Goal: Task Accomplishment & Management: Use online tool/utility

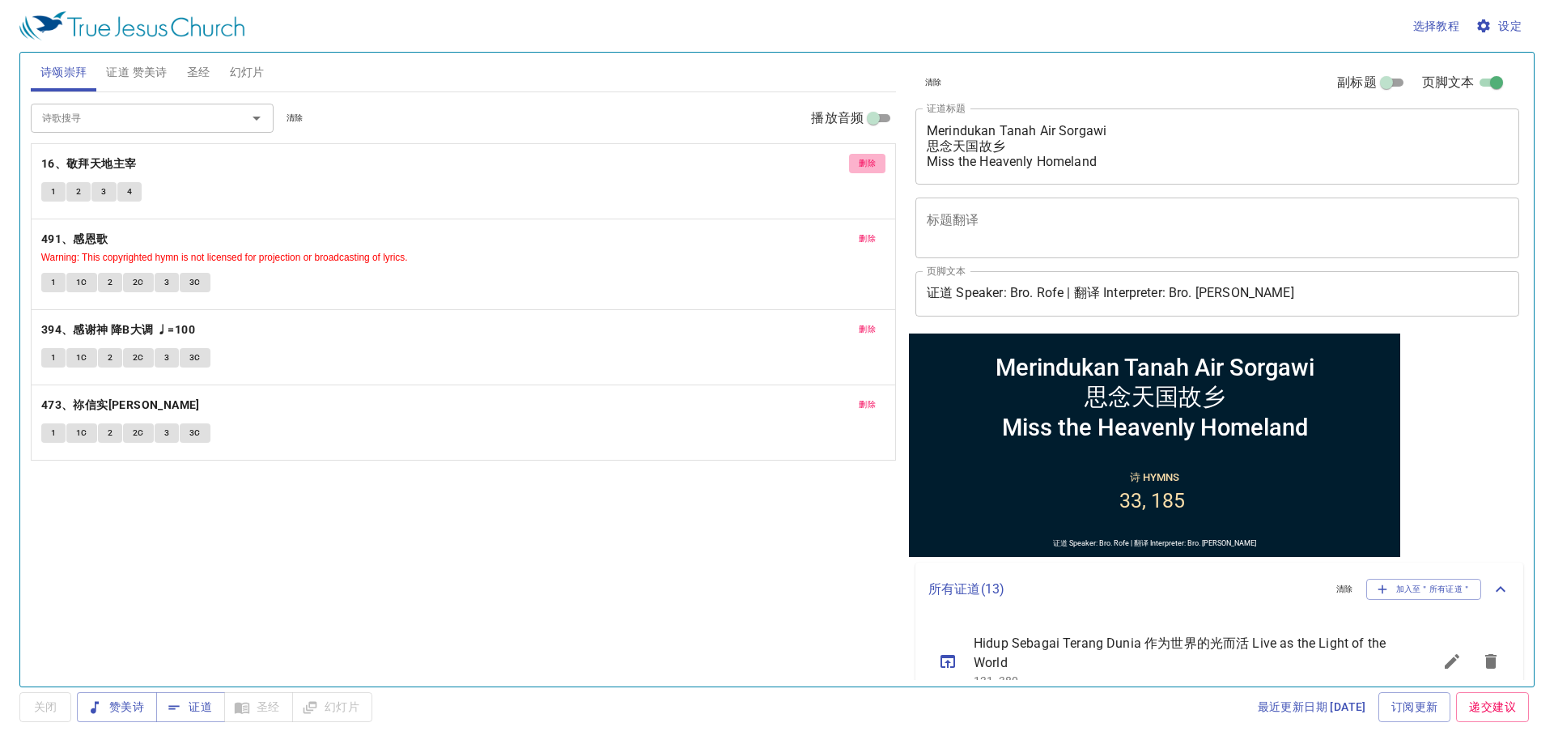
click at [873, 161] on span "删除" at bounding box center [867, 163] width 17 height 15
click at [873, 231] on span "删除" at bounding box center [867, 238] width 17 height 15
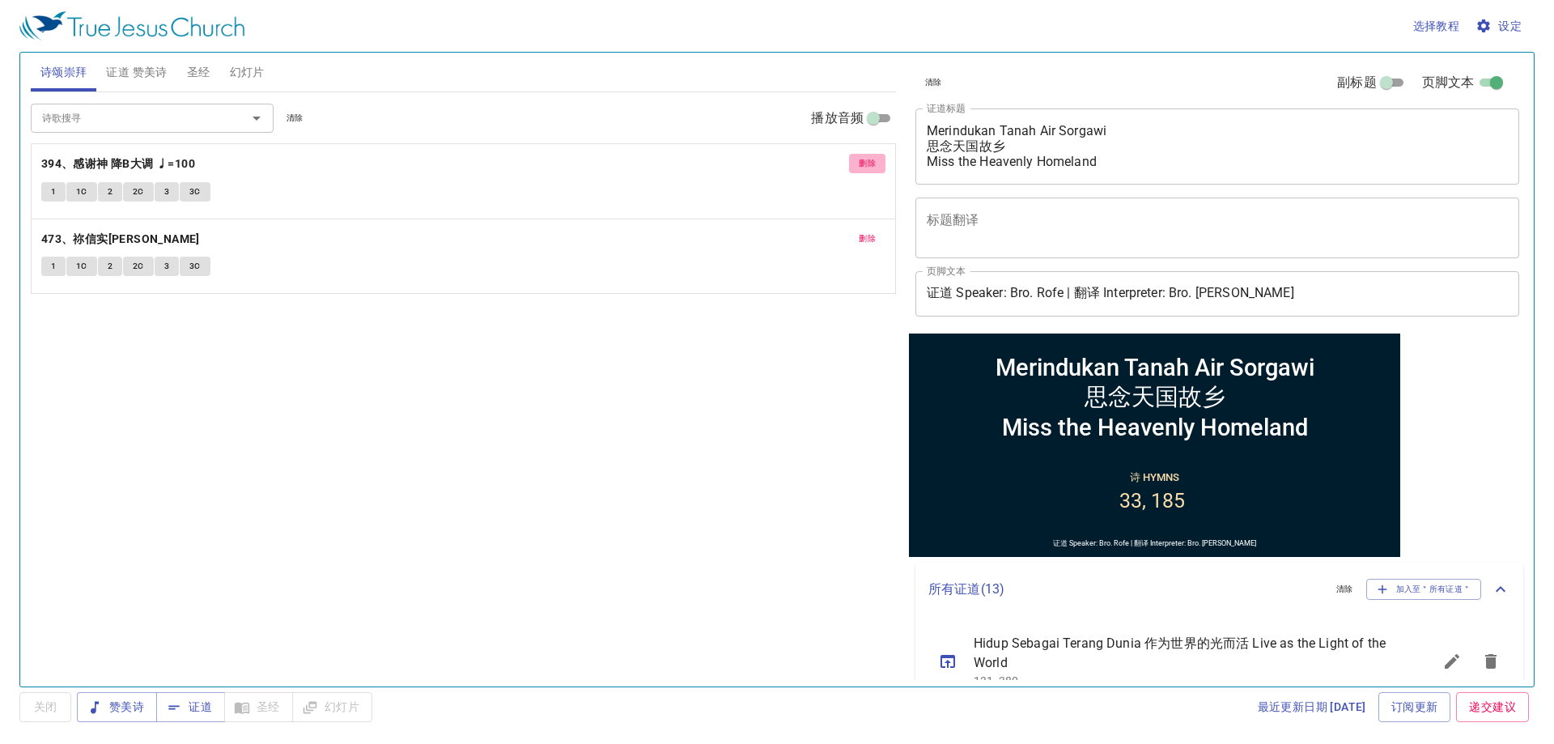
click at [872, 161] on span "删除" at bounding box center [867, 163] width 17 height 15
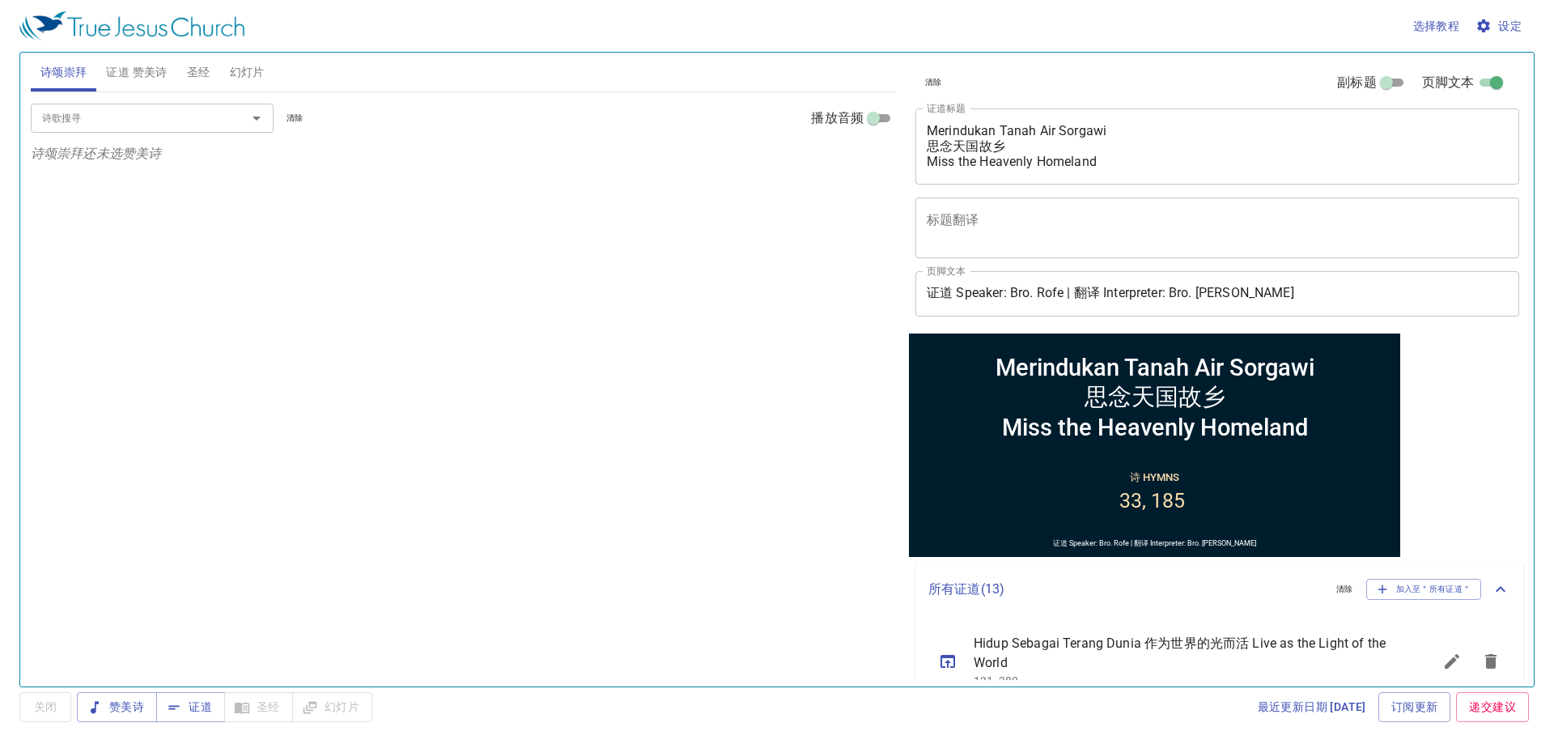
click at [201, 137] on div "诗歌搜寻 诗歌搜寻 清除 播放音频" at bounding box center [463, 118] width 865 height 52
click at [204, 123] on input "诗歌搜寻" at bounding box center [128, 117] width 185 height 19
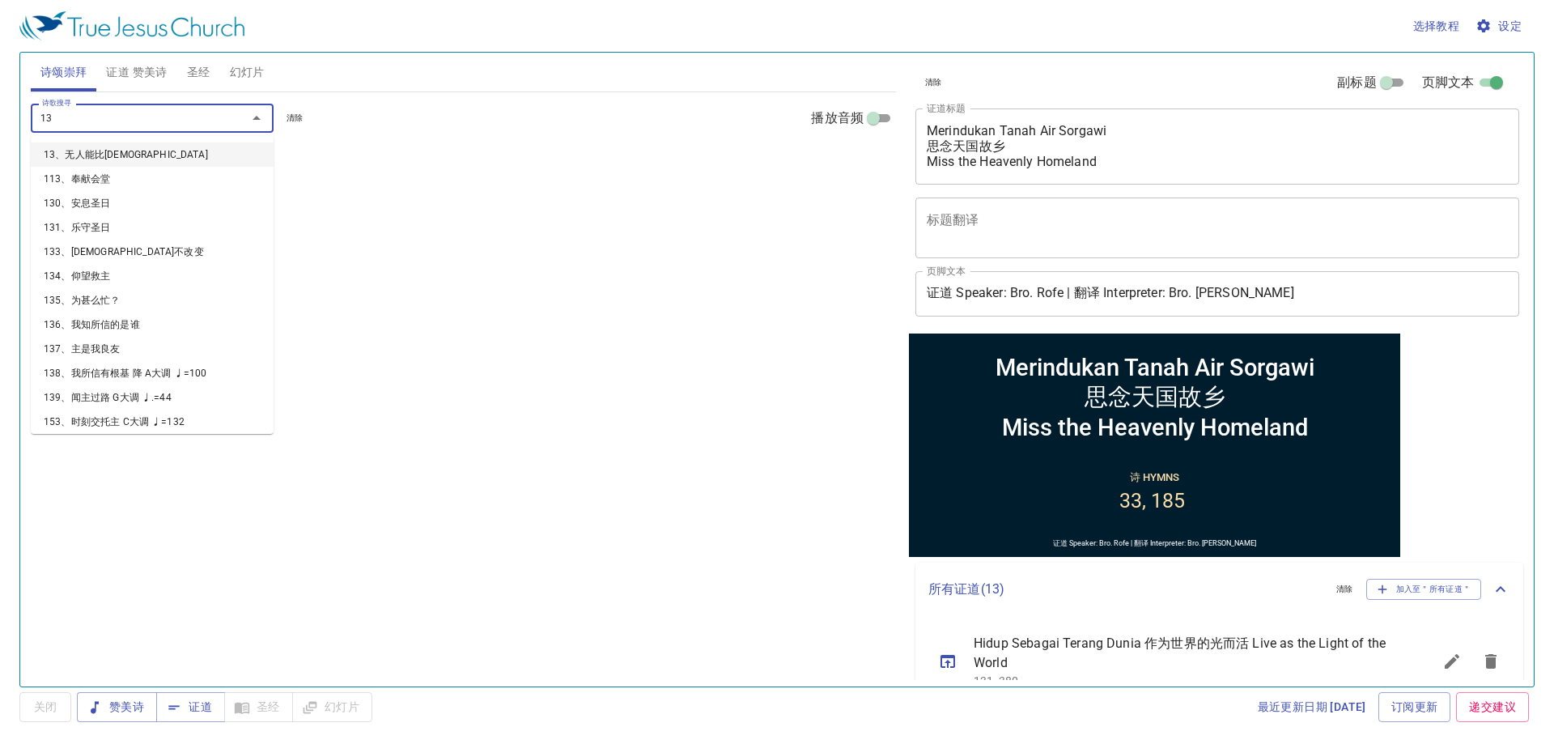
type input "130"
type input "145"
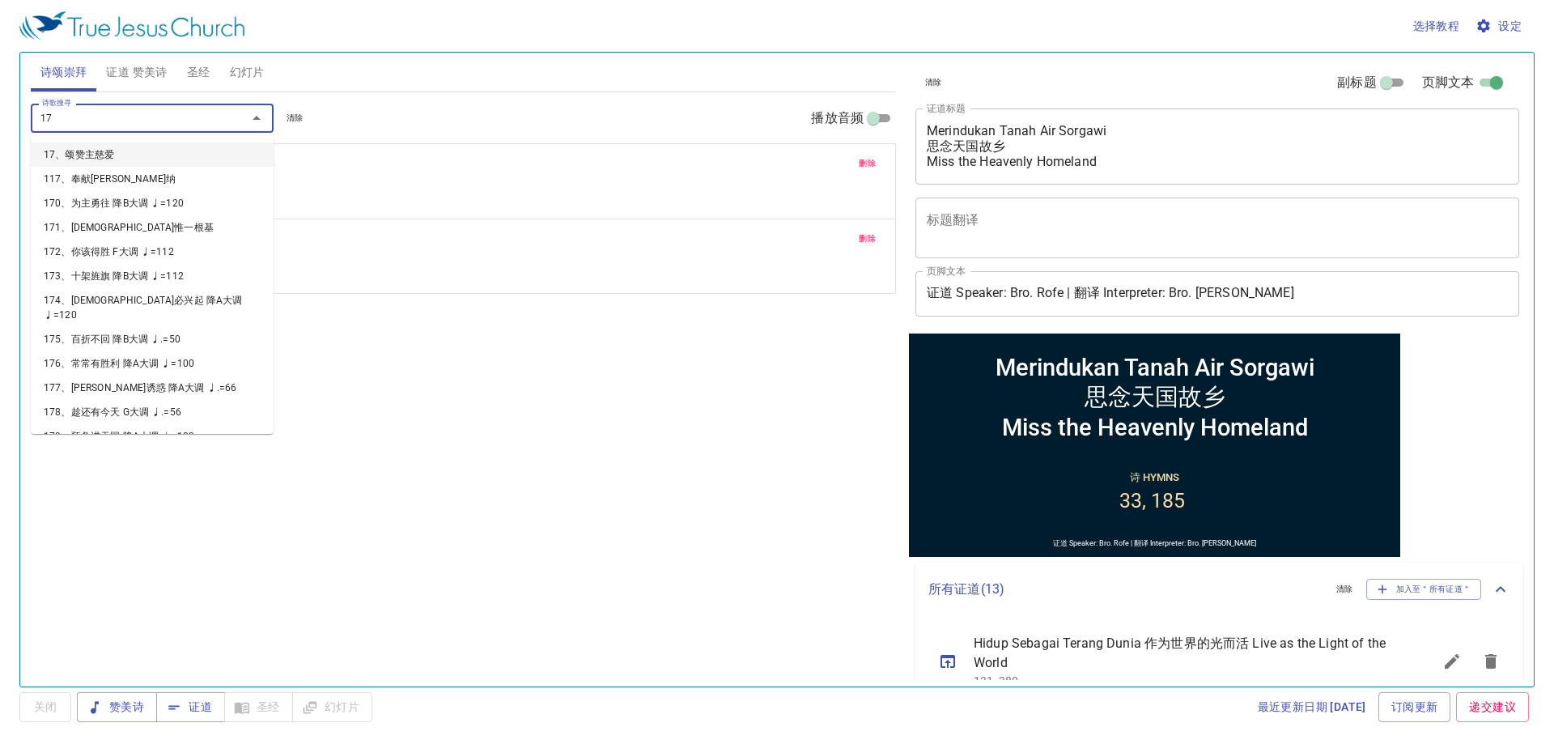
type input "172"
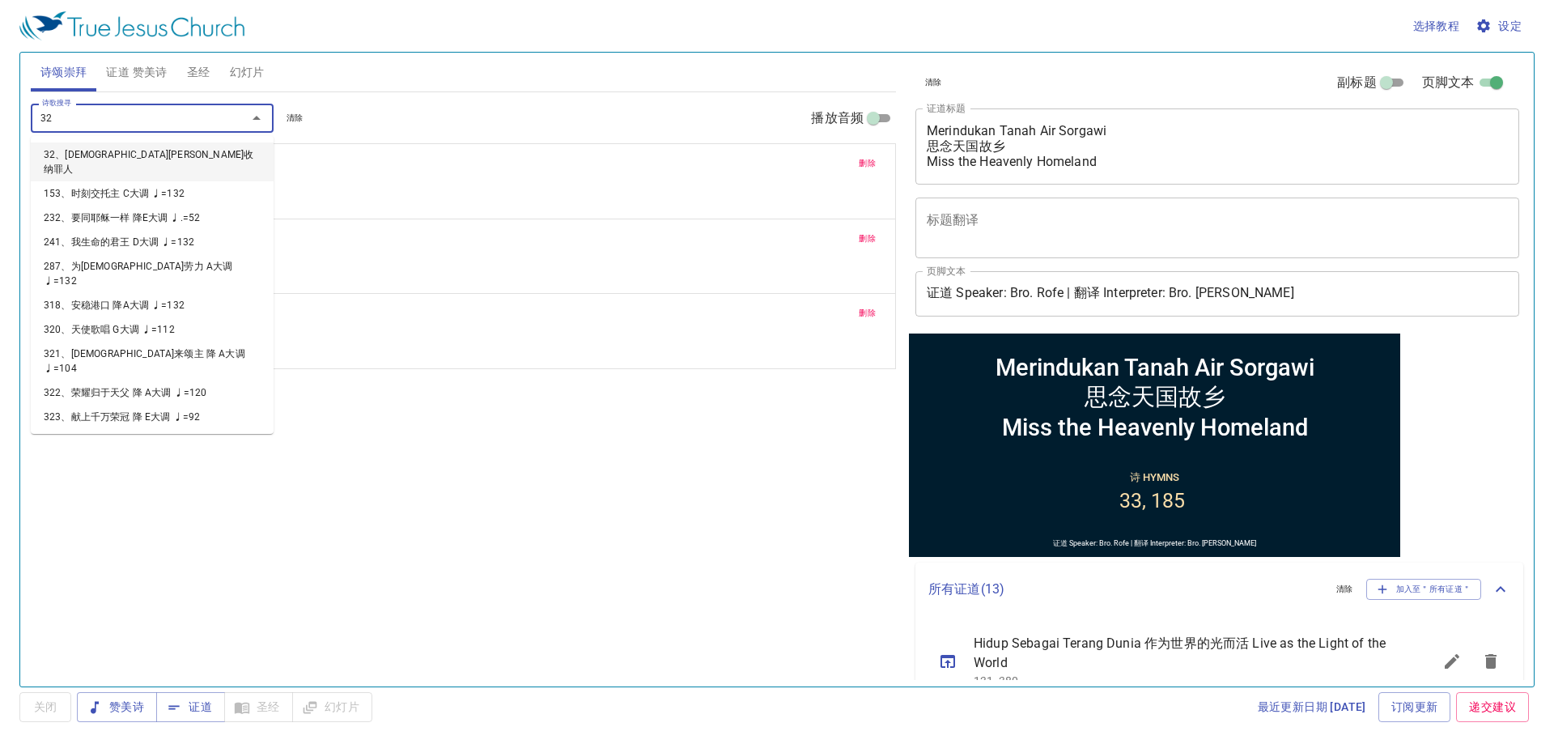
type input "321"
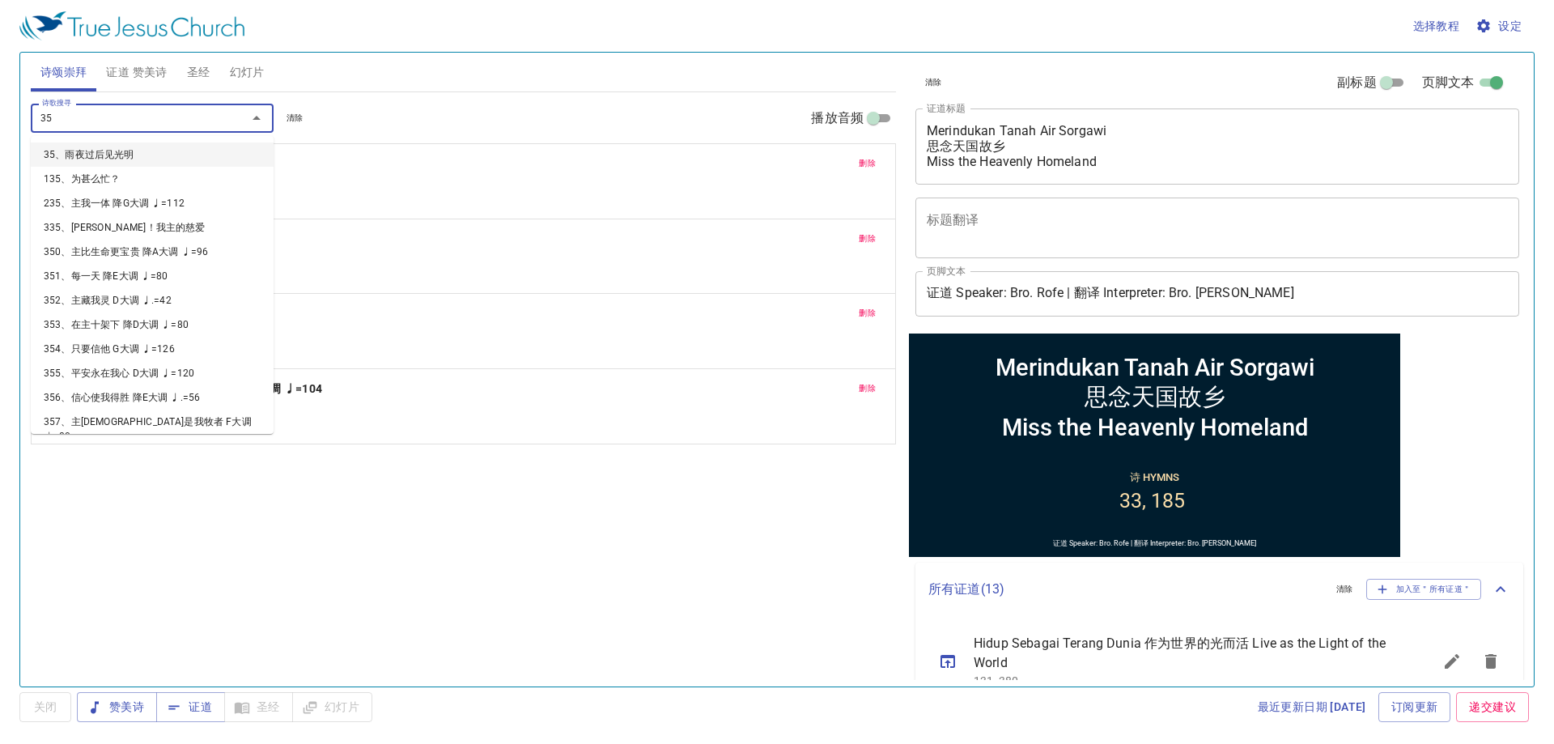
type input "351"
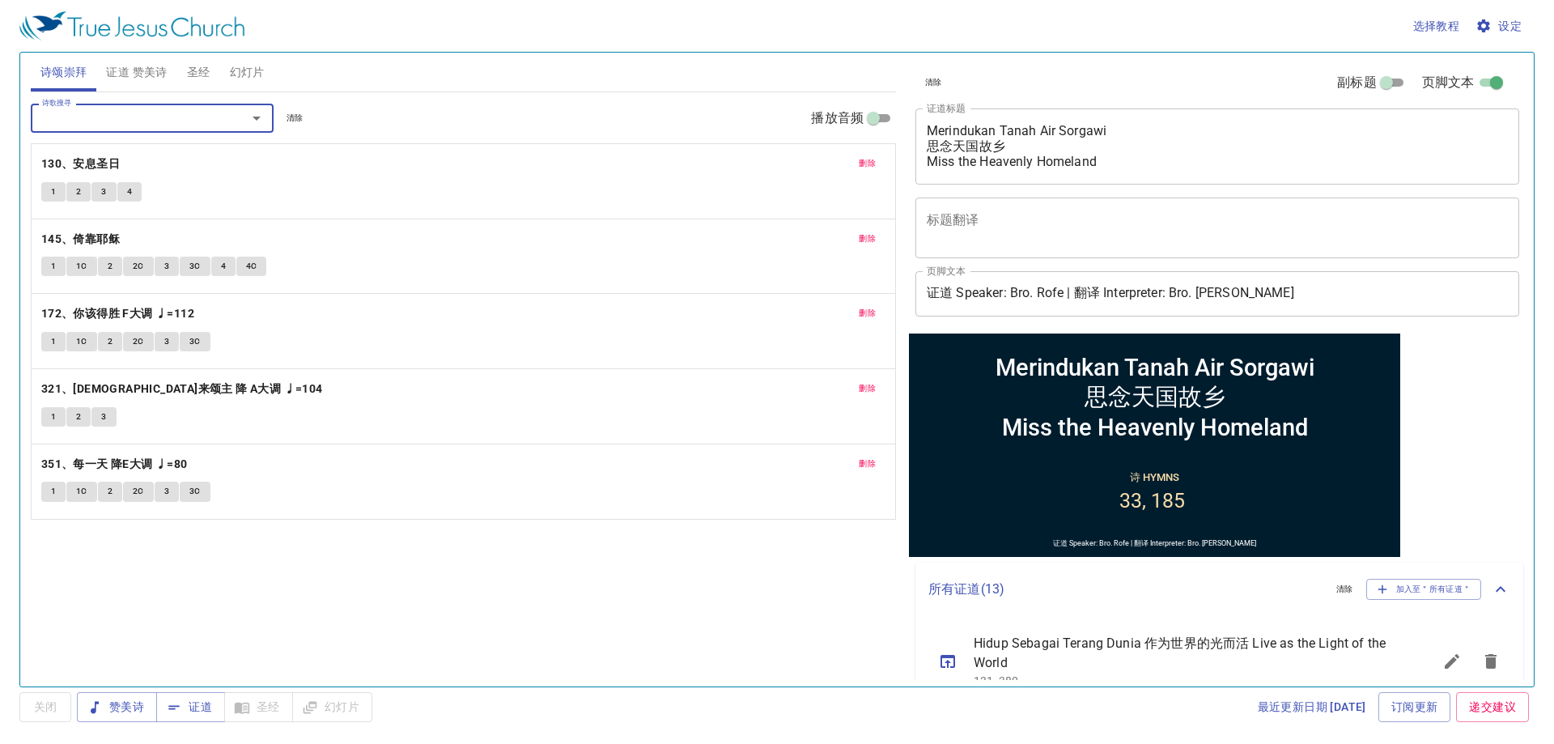
click at [1523, 19] on button "设定" at bounding box center [1500, 26] width 56 height 30
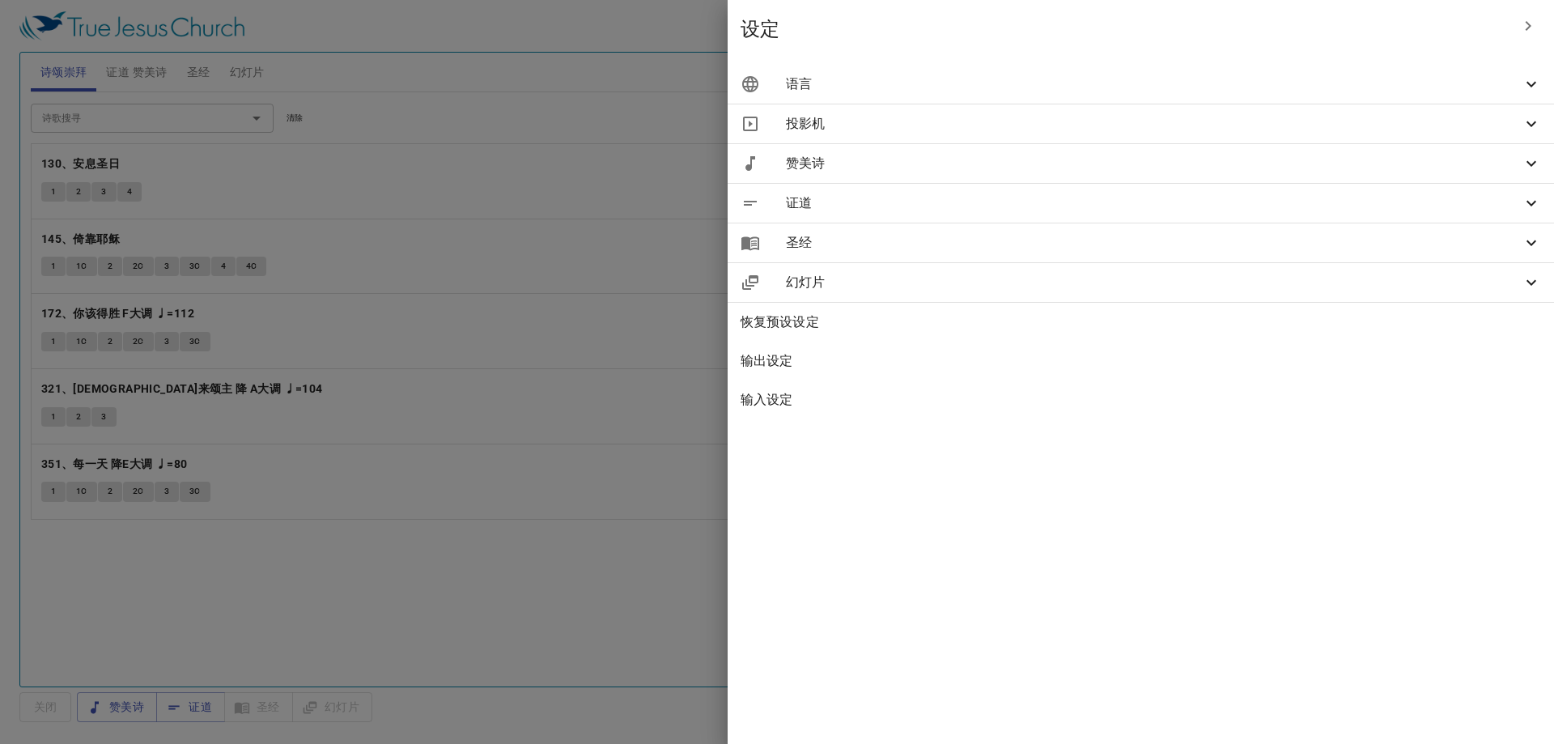
click at [1252, 90] on span "语言" at bounding box center [1154, 83] width 736 height 19
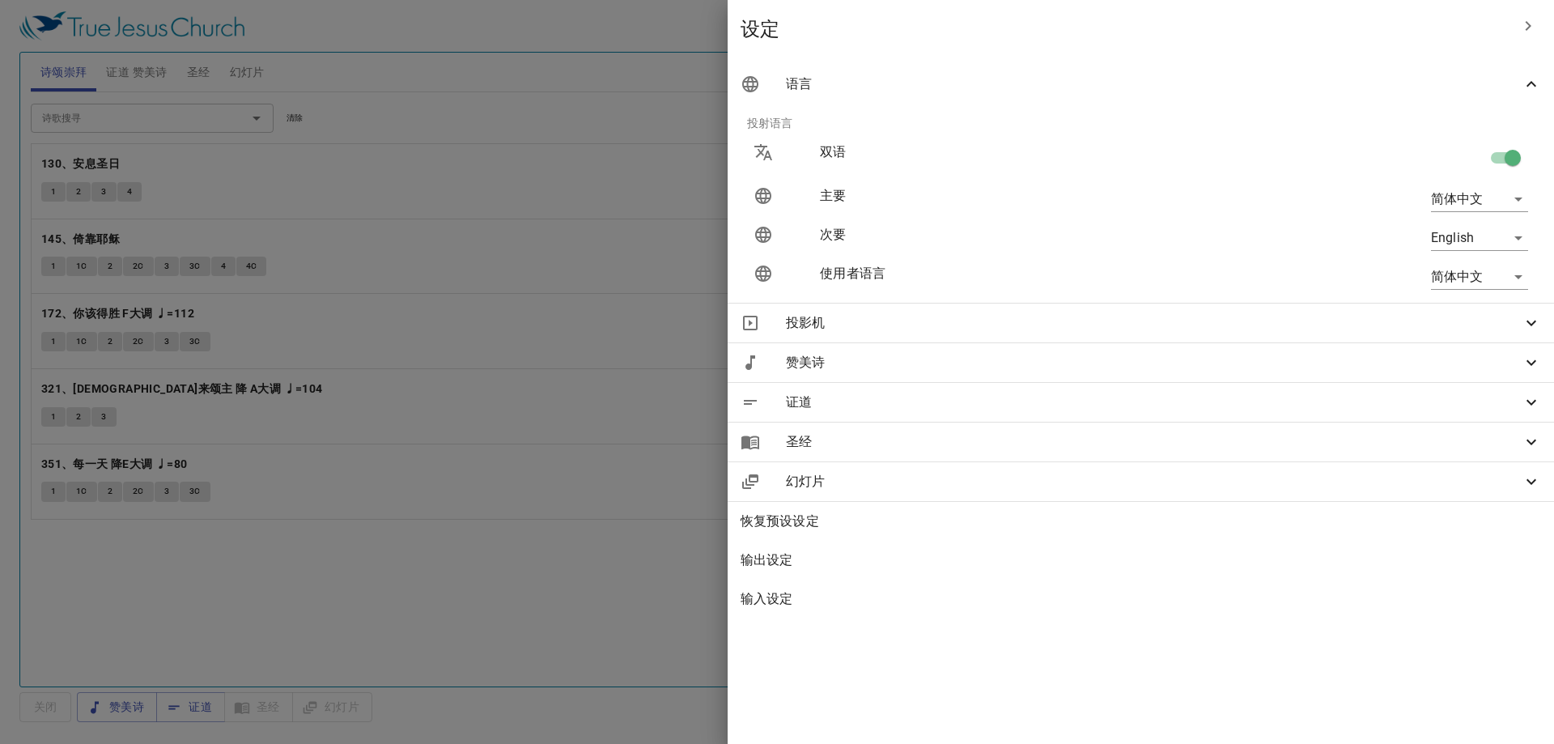
click at [1490, 236] on body "选择教程 设定 诗颂崇拜 证道 赞美诗 圣经 幻灯片 诗歌搜寻 诗歌搜寻 清除 播放音频 删除 130、安息圣日 1 2 3 4 删除 145、倚靠耶稣 1 …" at bounding box center [777, 372] width 1554 height 744
click at [1457, 296] on li "Bahasa Indonesia" at bounding box center [1476, 296] width 130 height 29
type input "id"
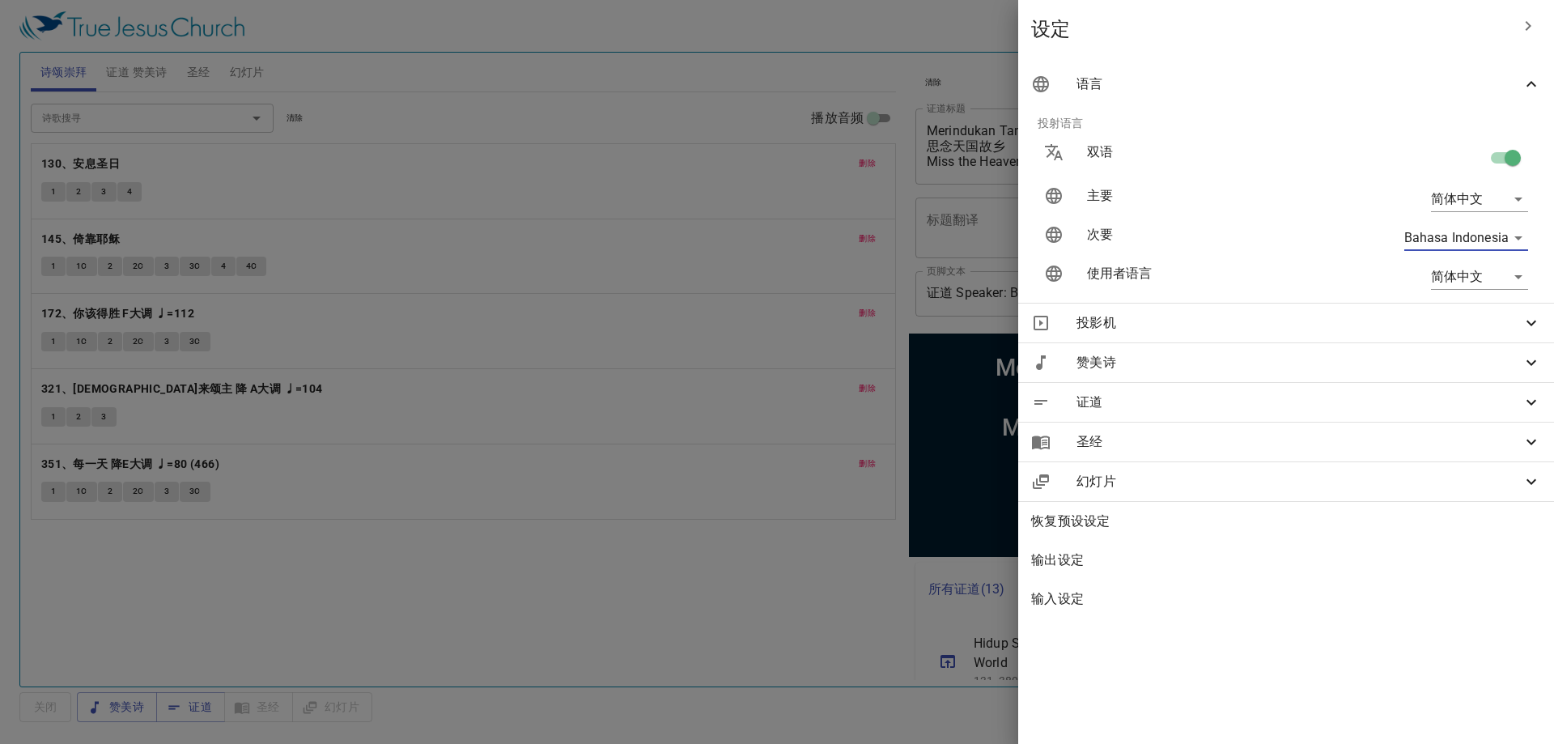
drag, startPoint x: 783, startPoint y: 639, endPoint x: 810, endPoint y: 599, distance: 48.3
click at [782, 639] on div at bounding box center [777, 372] width 1554 height 744
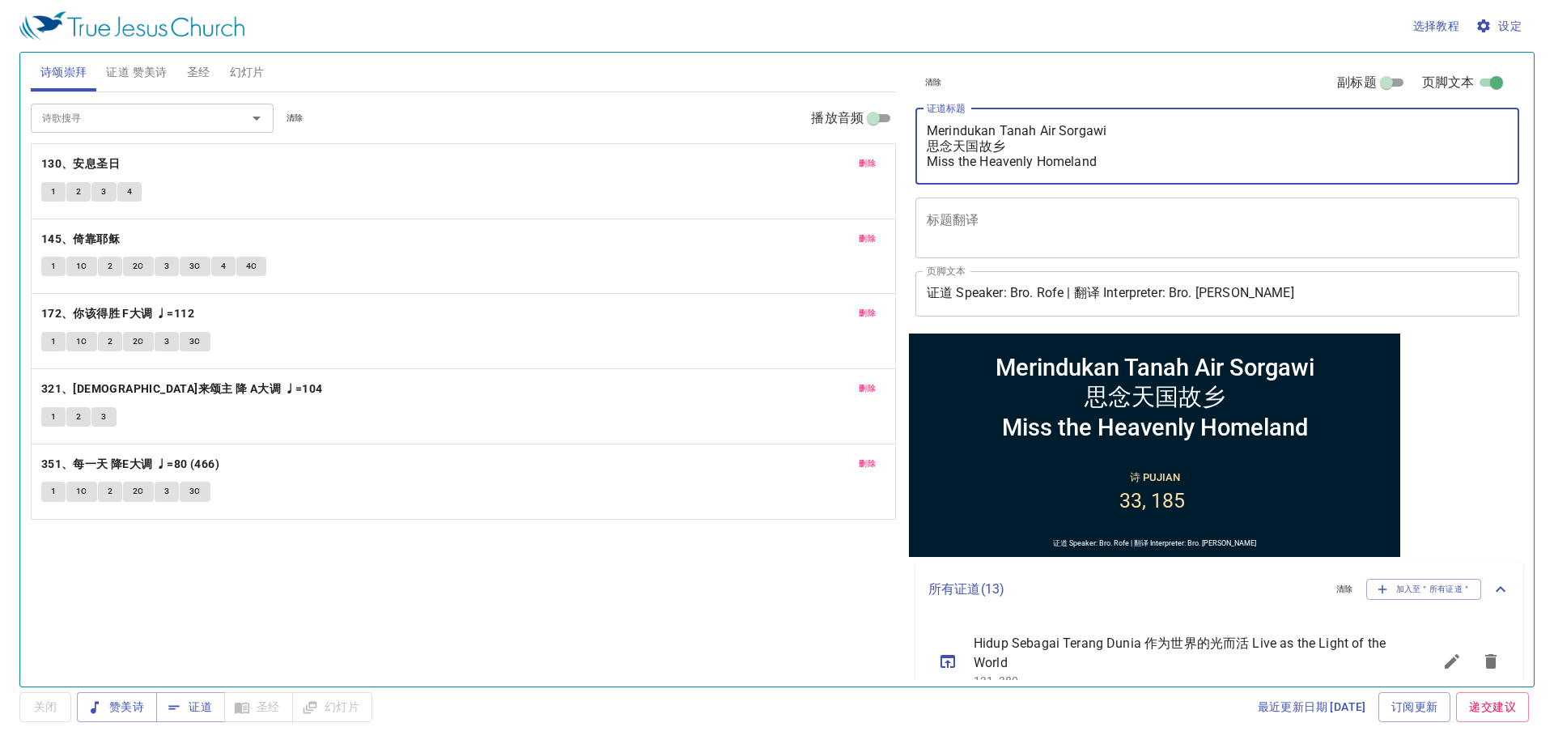
drag, startPoint x: 1111, startPoint y: 161, endPoint x: 923, endPoint y: 129, distance: 190.5
click at [923, 129] on div "Merindukan Tanah Air Sorgawi 思念天国故乡 Miss the Heavenly Homeland x 证道标题" at bounding box center [1217, 146] width 604 height 76
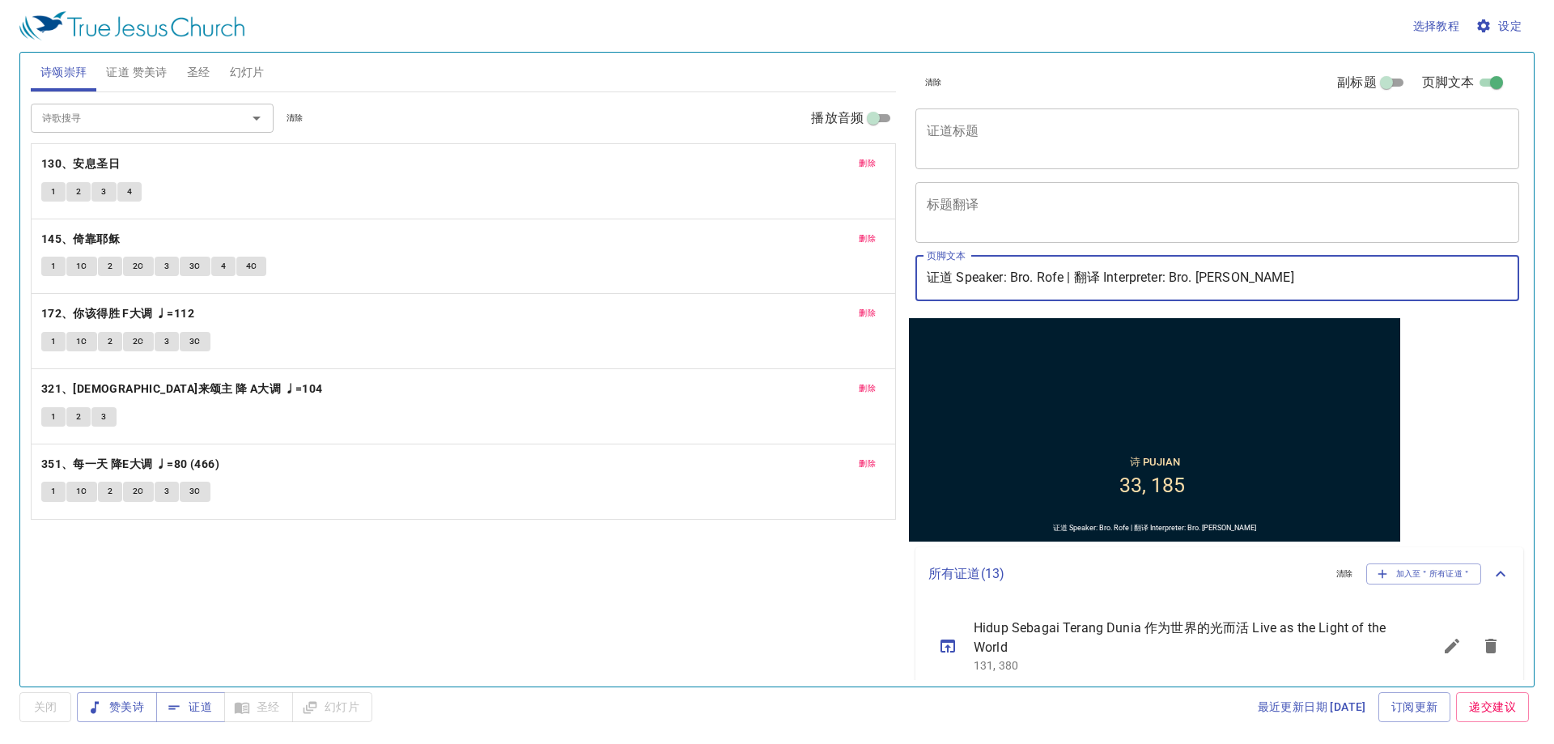
drag, startPoint x: 1063, startPoint y: 277, endPoint x: 1039, endPoint y: 283, distance: 25.1
click at [1039, 283] on input "证道 Speaker: Bro. Rofe | 翻译 Interpreter: Bro. Shawn Hee" at bounding box center [1217, 278] width 604 height 45
drag, startPoint x: 1285, startPoint y: 282, endPoint x: 1190, endPoint y: 295, distance: 95.6
click at [1190, 295] on input "证道 Speaker: Bro. Kenneth | 翻译 Interpreter: Bro. Shawn Hee" at bounding box center [1217, 278] width 604 height 45
click at [1205, 286] on input "证道 Speaker: Bro. Kenneth | 翻译 Interpreter: Bro. Shawn Hee" at bounding box center [1217, 278] width 604 height 45
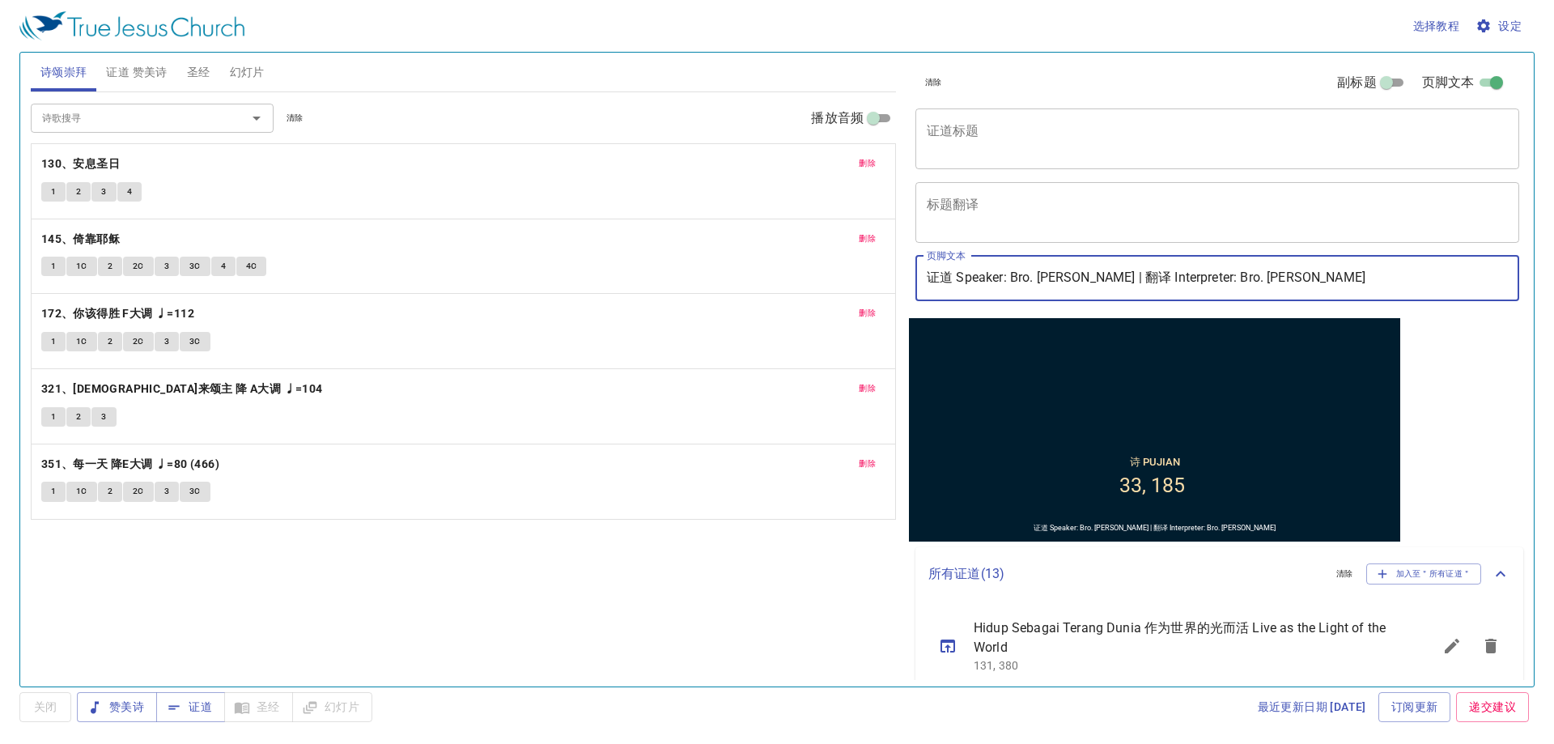
drag, startPoint x: 1195, startPoint y: 285, endPoint x: 1317, endPoint y: 286, distance: 121.4
click at [1317, 286] on input "证道 Speaker: Bro. Kenneth | 翻译 Interpreter: Bro. Shawn Hee" at bounding box center [1217, 278] width 604 height 45
type input "证道 Speaker: Bro. [PERSON_NAME] | 翻译 Interpreter: Sis. [PERSON_NAME]"
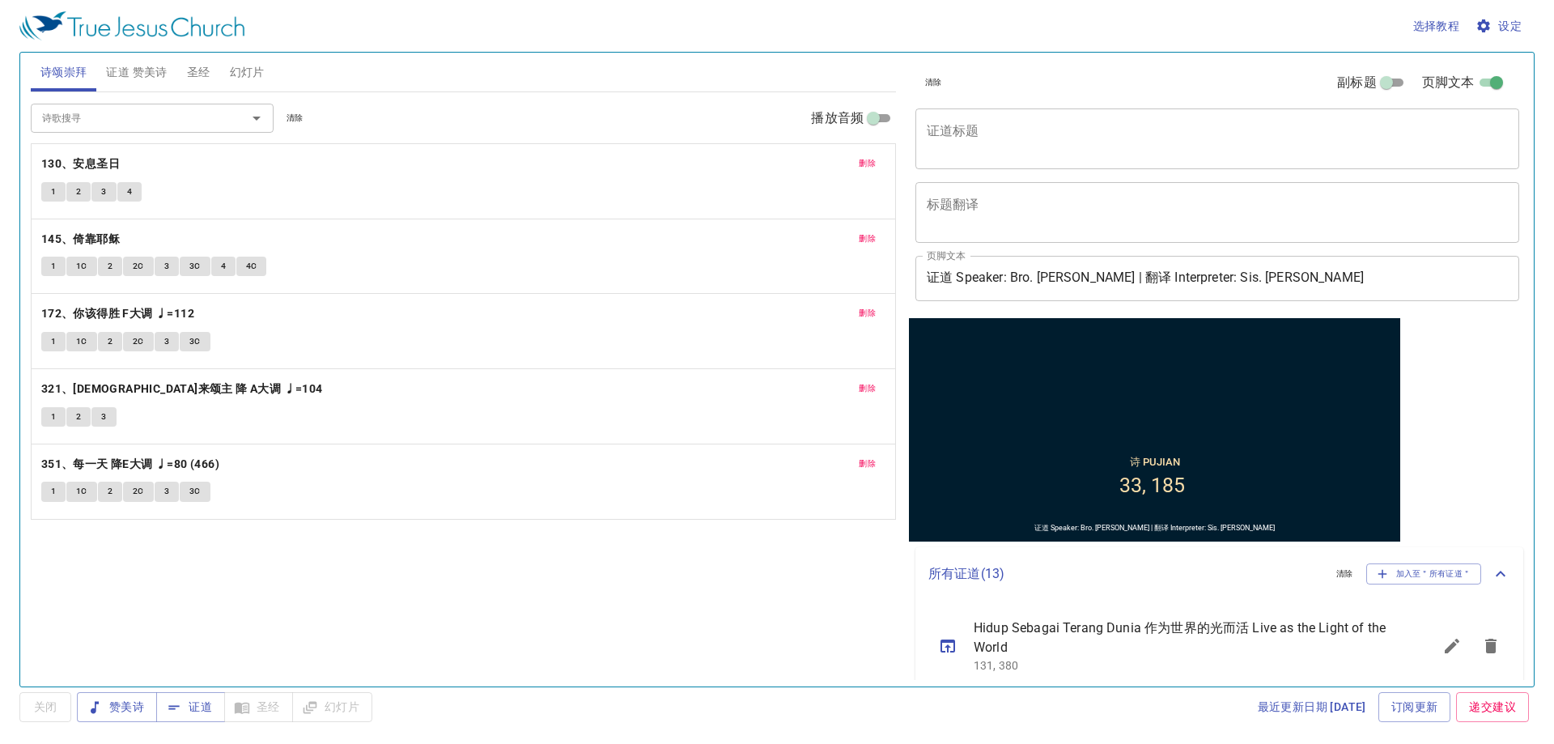
click at [1432, 360] on div "清除 副标题 页脚文本 证道标题 x 证道标题 标题翻译 x 标题翻译 副标题 x 副标题 副标题翻译 x 副标题翻译 页脚文本 证道 Speaker: Br…" at bounding box center [1215, 363] width 627 height 634
drag, startPoint x: 146, startPoint y: 77, endPoint x: 171, endPoint y: 66, distance: 27.2
click at [146, 78] on span "证道 赞美诗" at bounding box center [136, 72] width 61 height 20
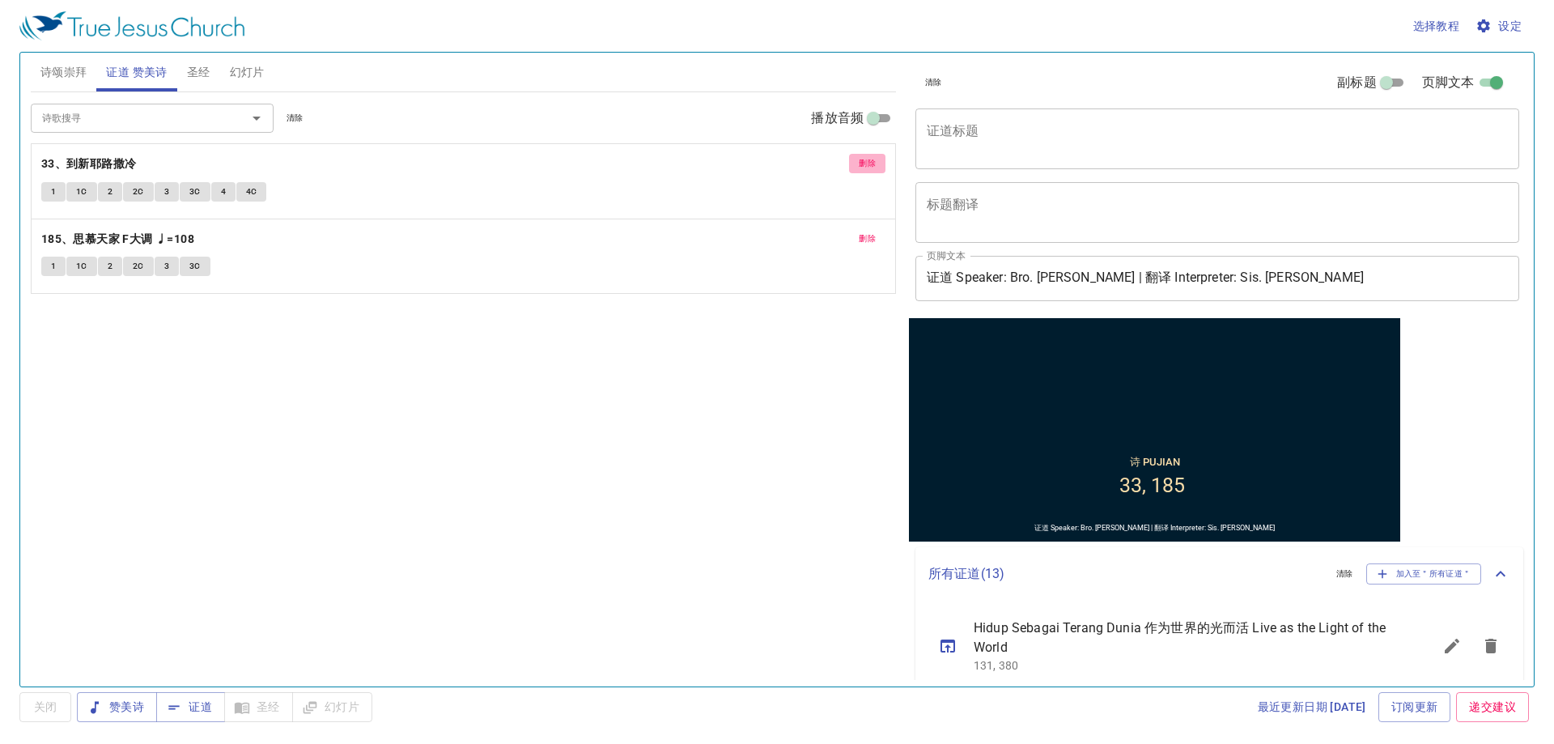
click at [860, 158] on span "删除" at bounding box center [867, 163] width 17 height 15
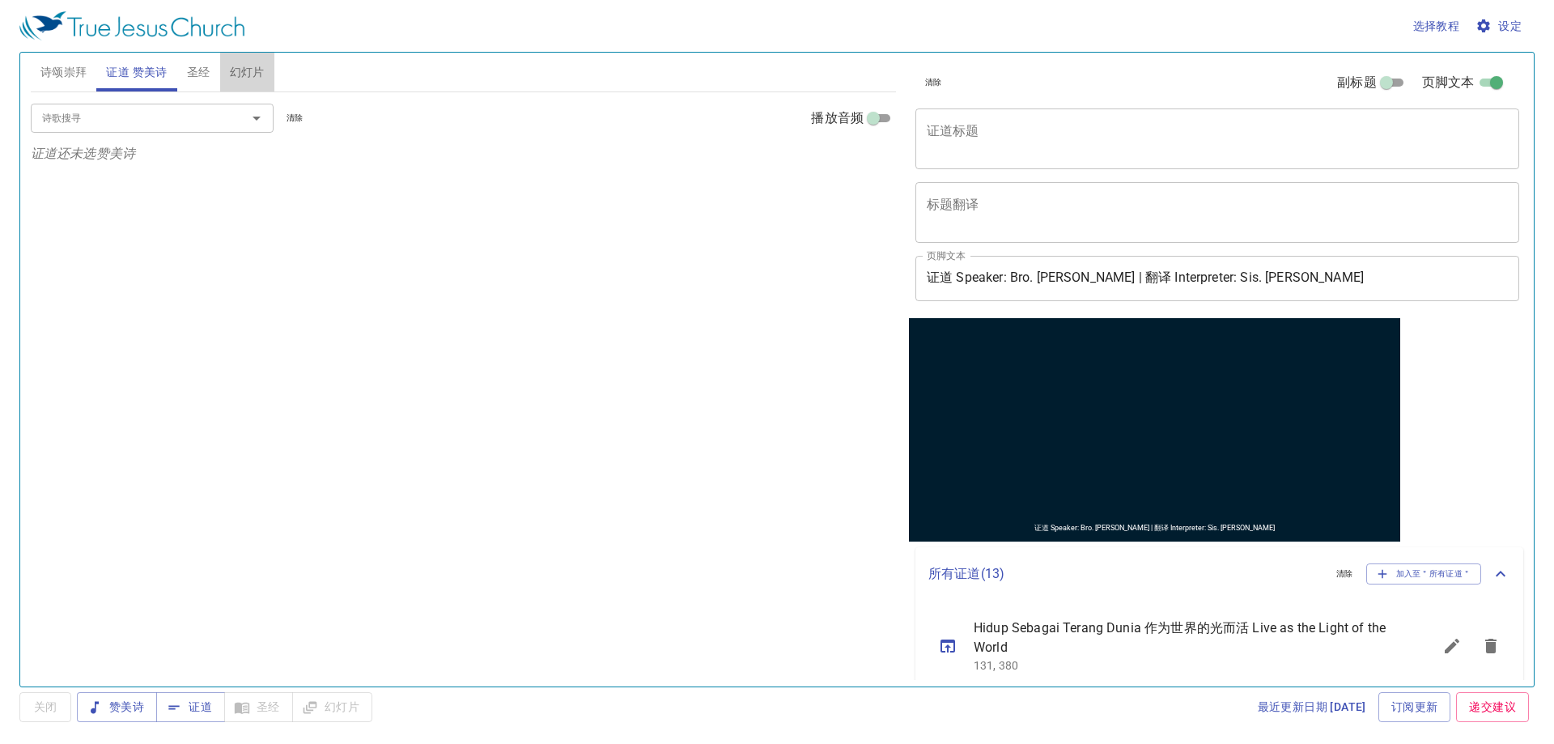
click at [248, 74] on span "幻灯片" at bounding box center [247, 72] width 35 height 20
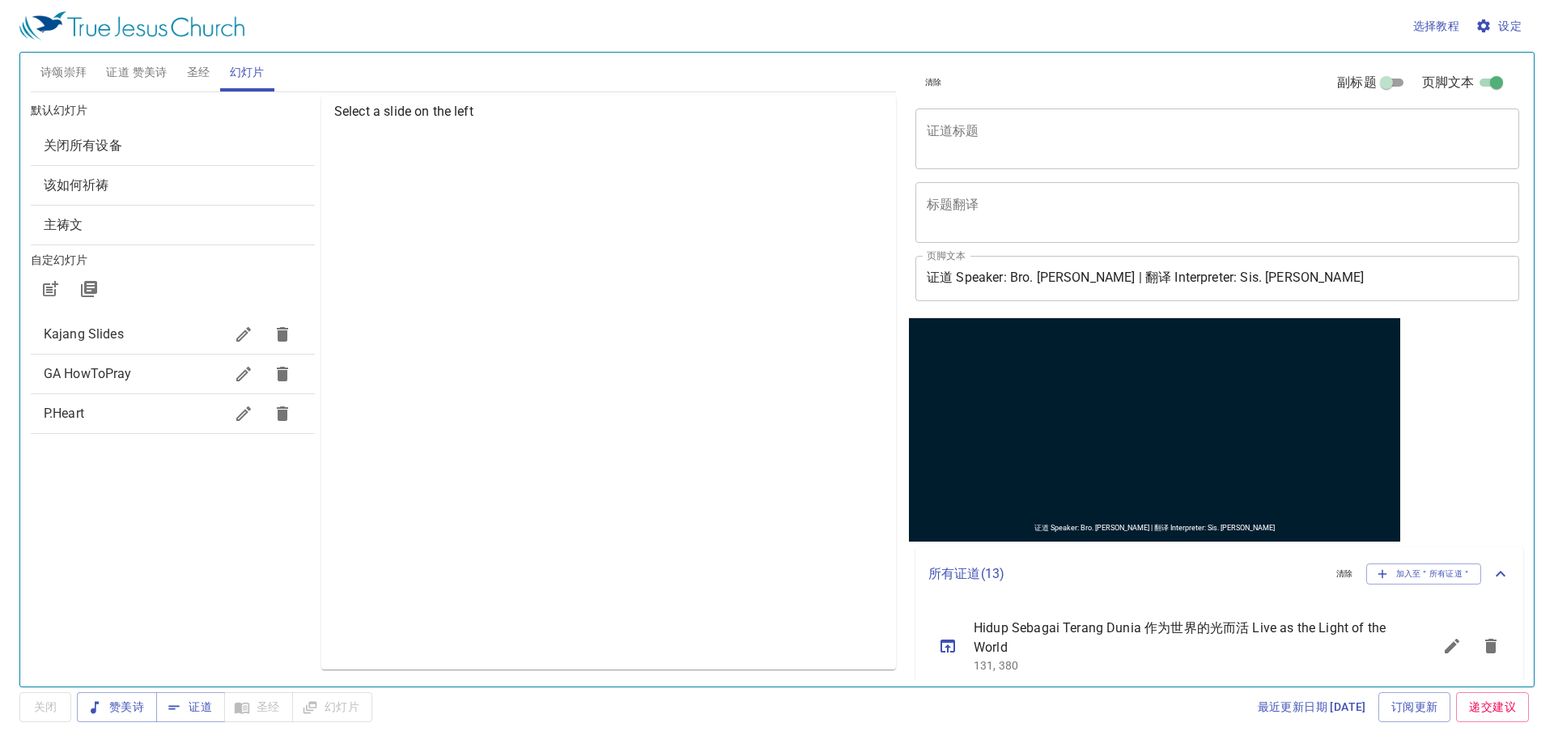
click at [99, 336] on span "Kajang Slides" at bounding box center [84, 333] width 80 height 15
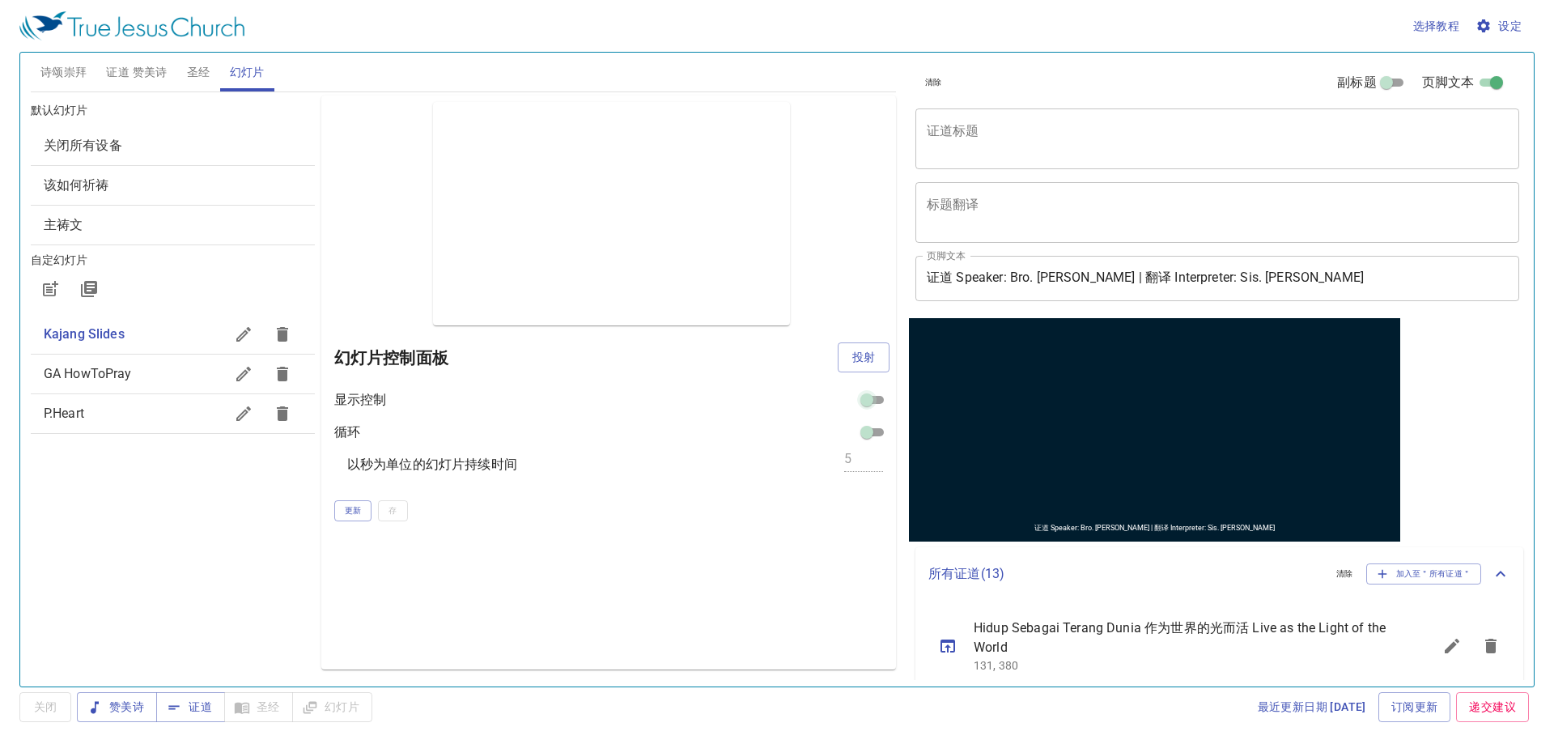
click at [876, 399] on input "checkbox" at bounding box center [867, 402] width 58 height 19
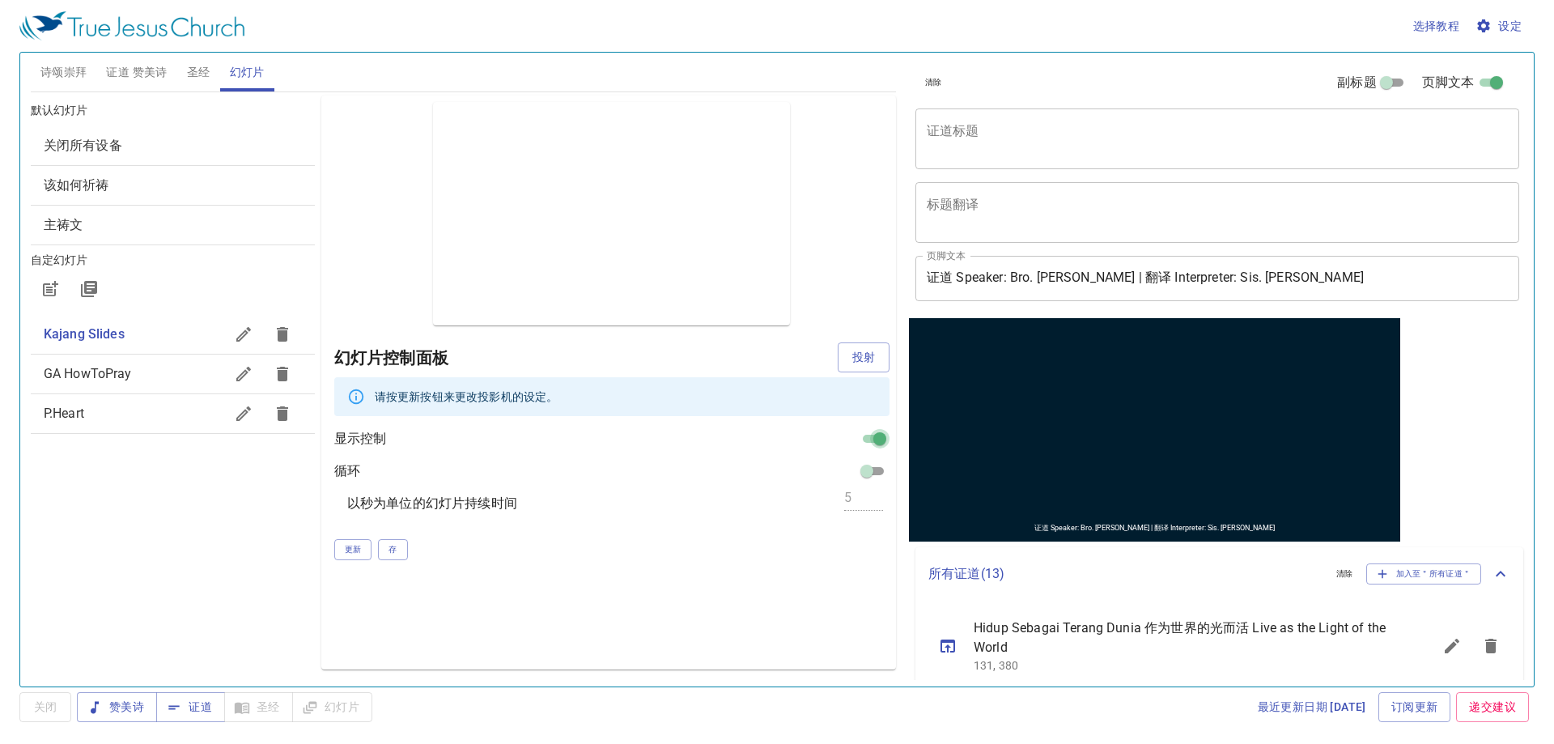
click at [879, 439] on input "checkbox" at bounding box center [880, 441] width 58 height 19
checkbox input "false"
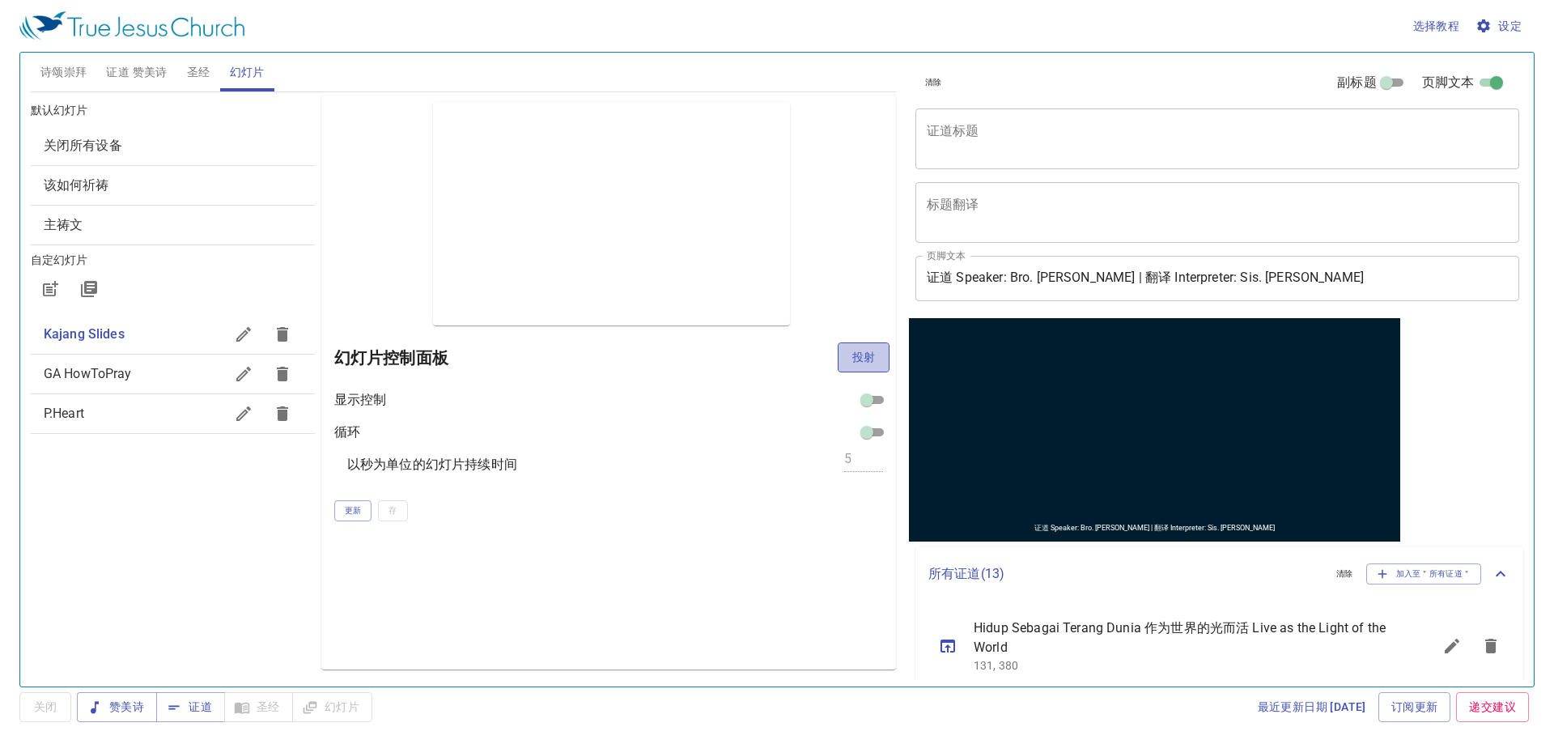
click at [855, 358] on span "投射" at bounding box center [864, 357] width 26 height 20
click at [130, 710] on span "赞美诗" at bounding box center [117, 707] width 54 height 20
click at [348, 712] on span "幻灯片" at bounding box center [332, 707] width 54 height 20
click at [42, 65] on span "诗颂崇拜" at bounding box center [63, 72] width 47 height 20
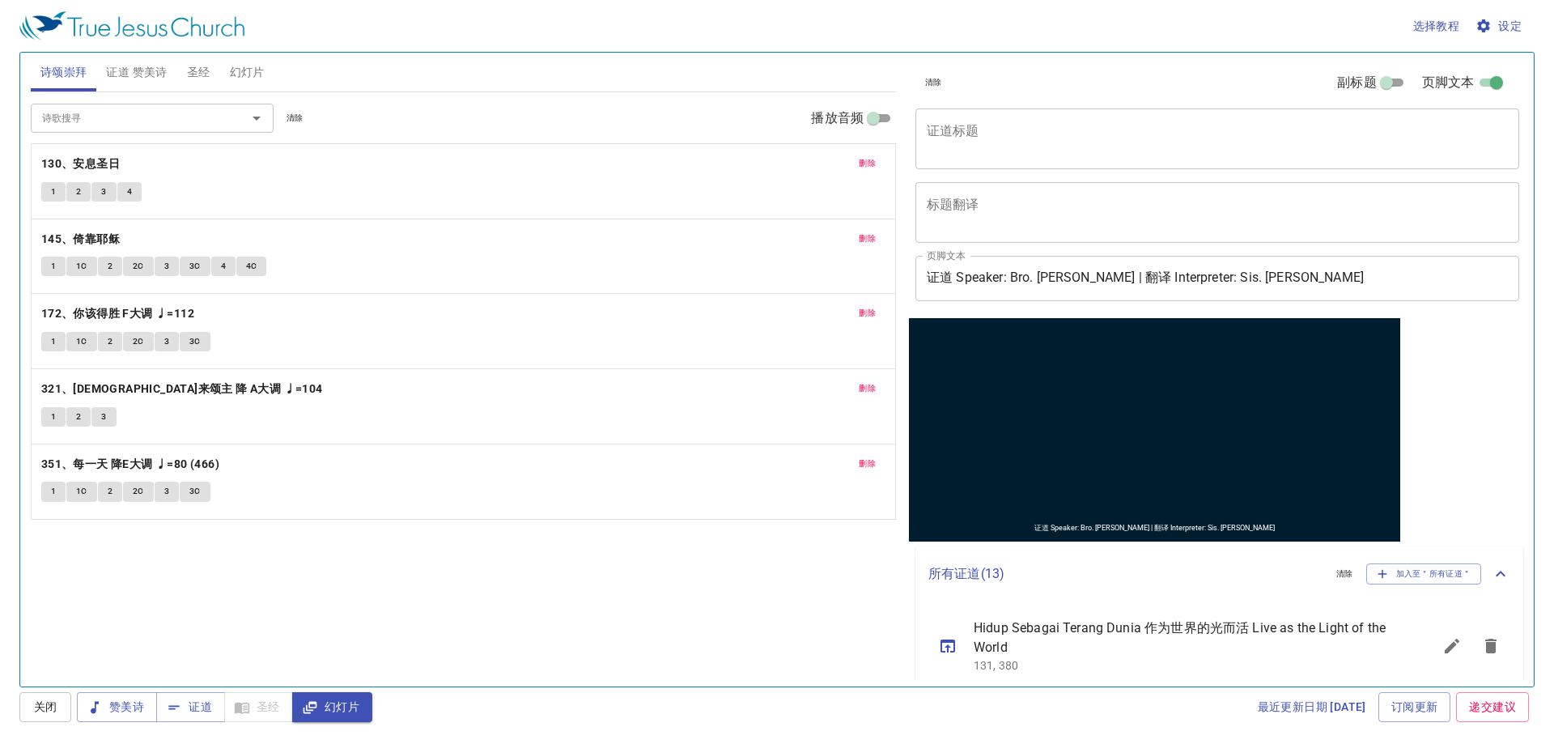
click at [1060, 125] on textarea "证道标题" at bounding box center [1217, 138] width 581 height 31
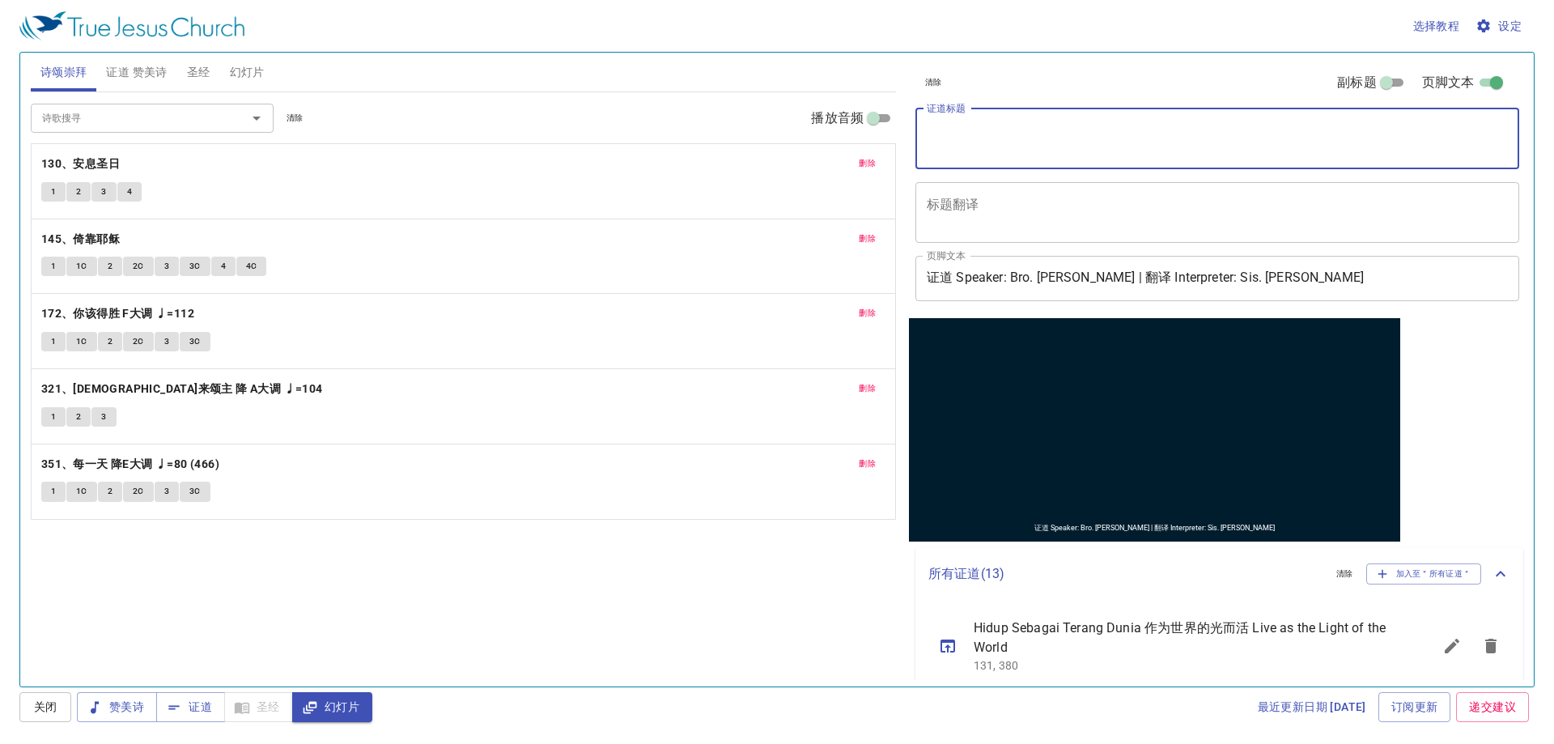
click at [1501, 31] on span "设定" at bounding box center [1500, 26] width 43 height 20
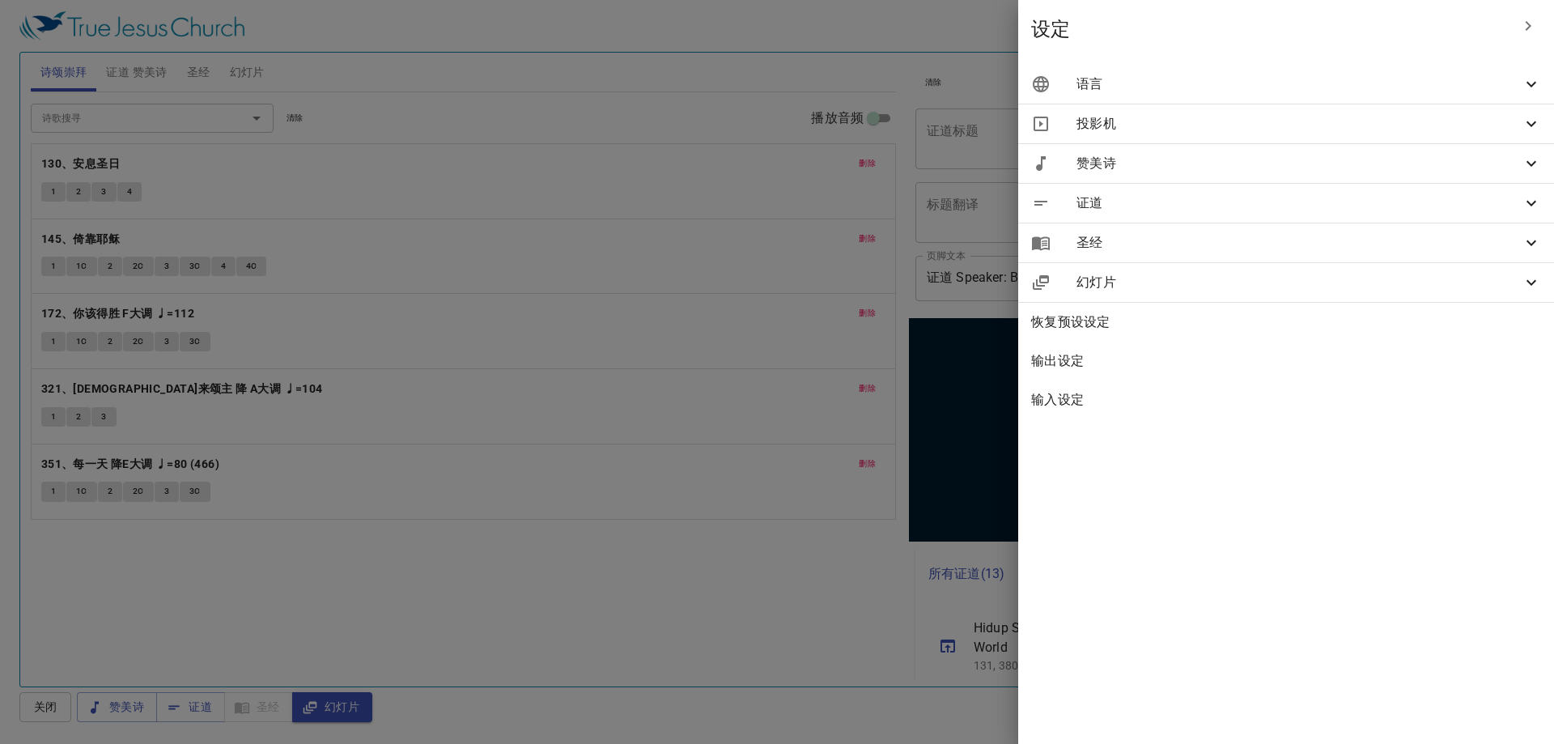
click at [1211, 89] on span "语言" at bounding box center [1298, 83] width 445 height 19
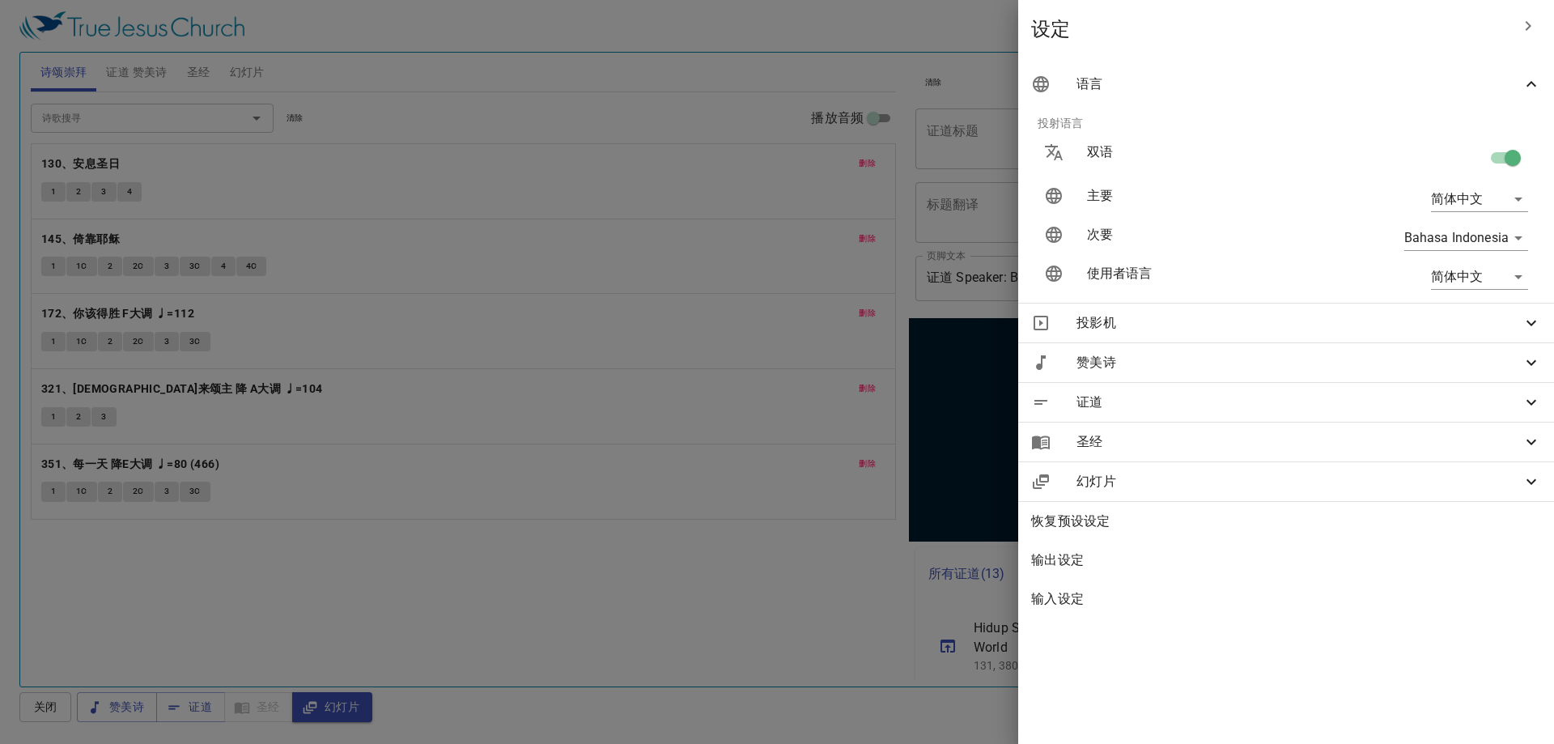
click at [672, 405] on div at bounding box center [777, 372] width 1554 height 744
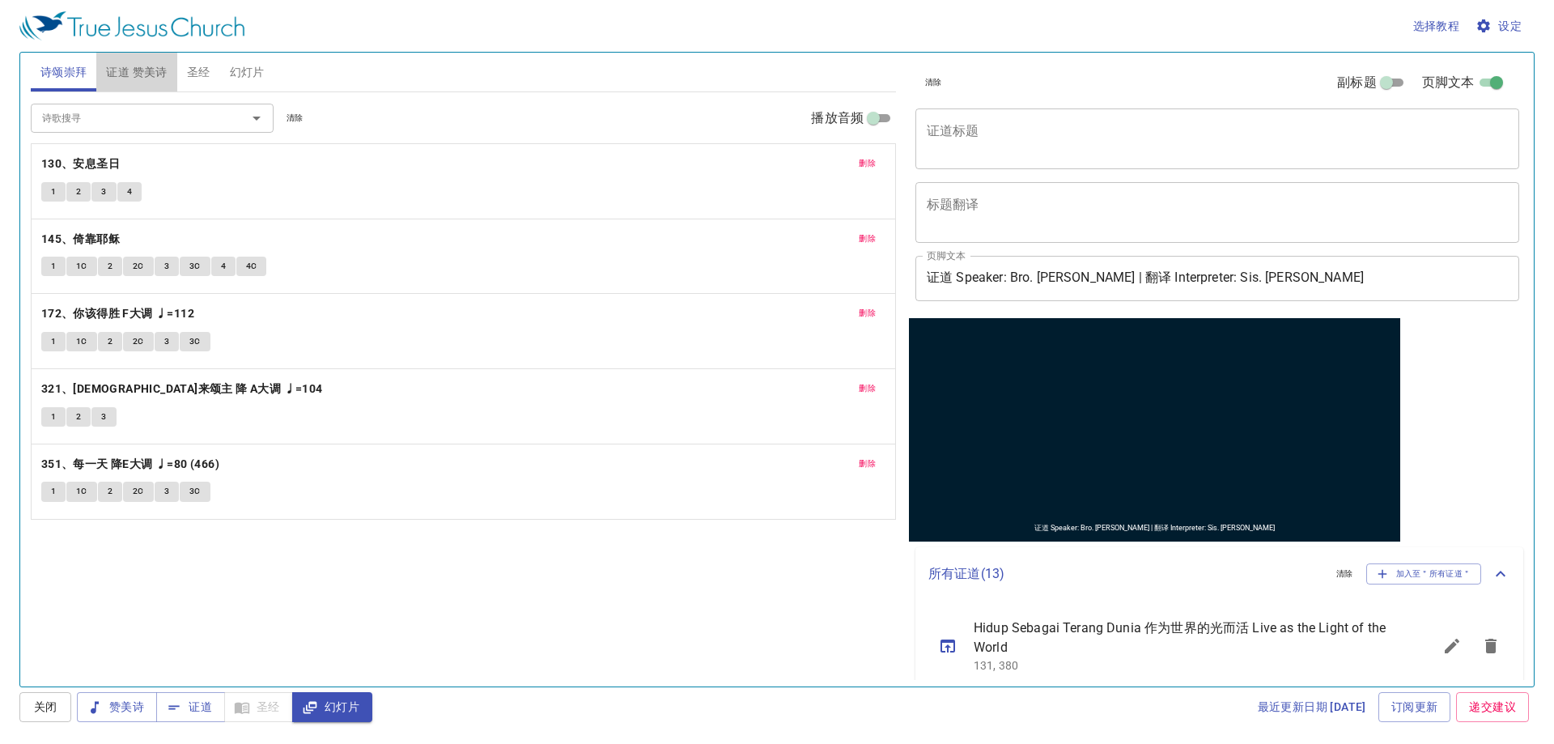
click at [159, 74] on span "证道 赞美诗" at bounding box center [136, 72] width 61 height 20
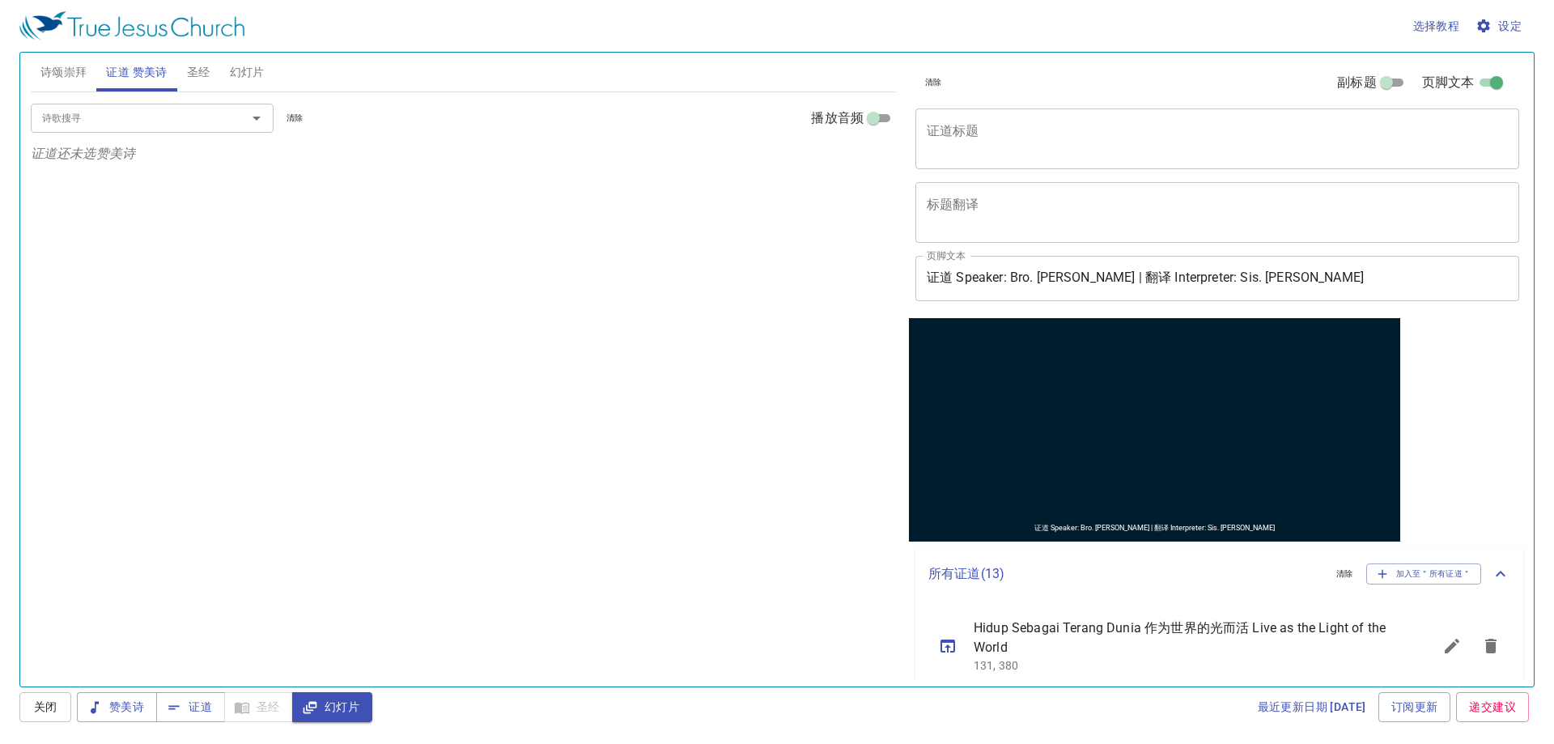
click at [63, 70] on span "诗颂崇拜" at bounding box center [63, 72] width 47 height 20
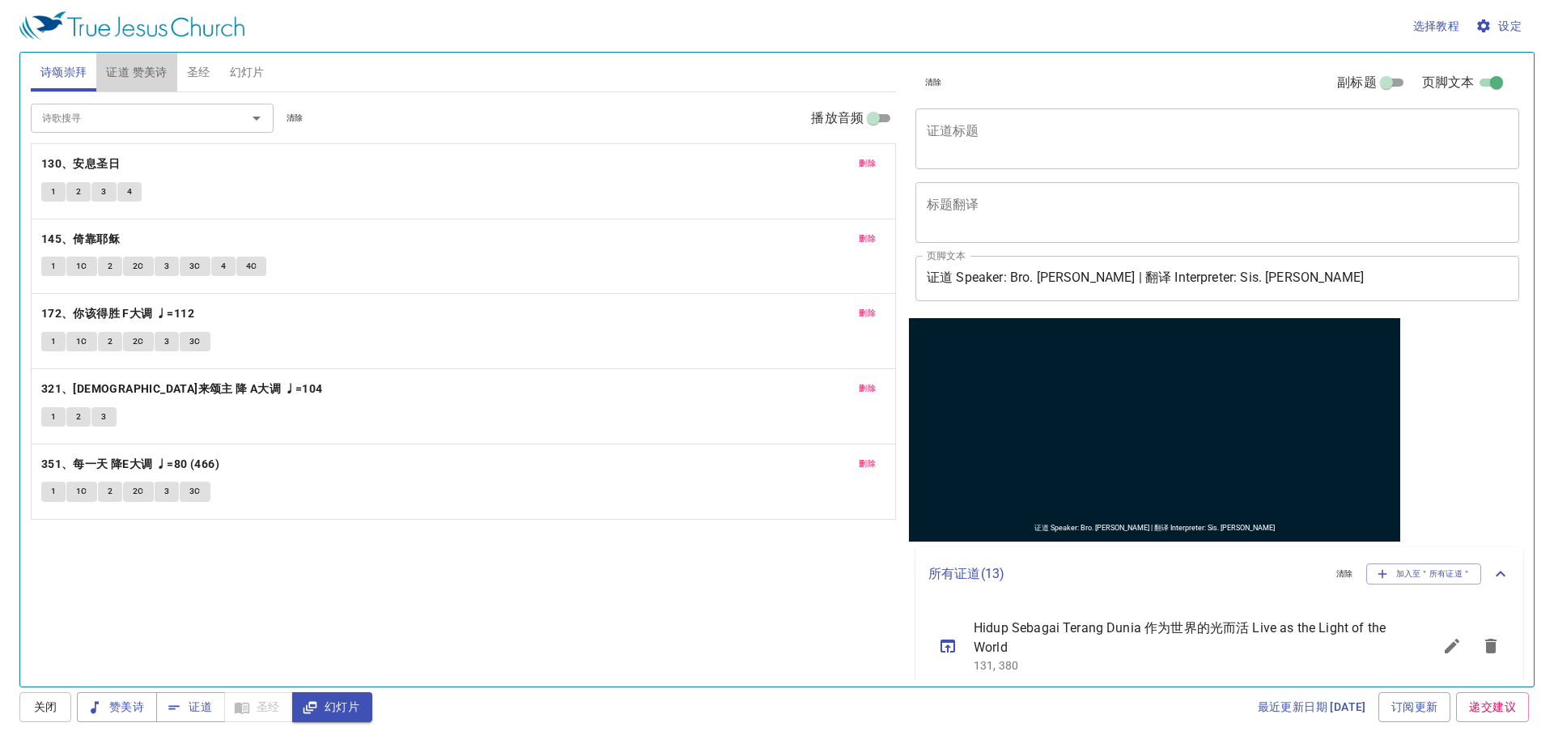
click at [121, 66] on span "证道 赞美诗" at bounding box center [136, 72] width 61 height 20
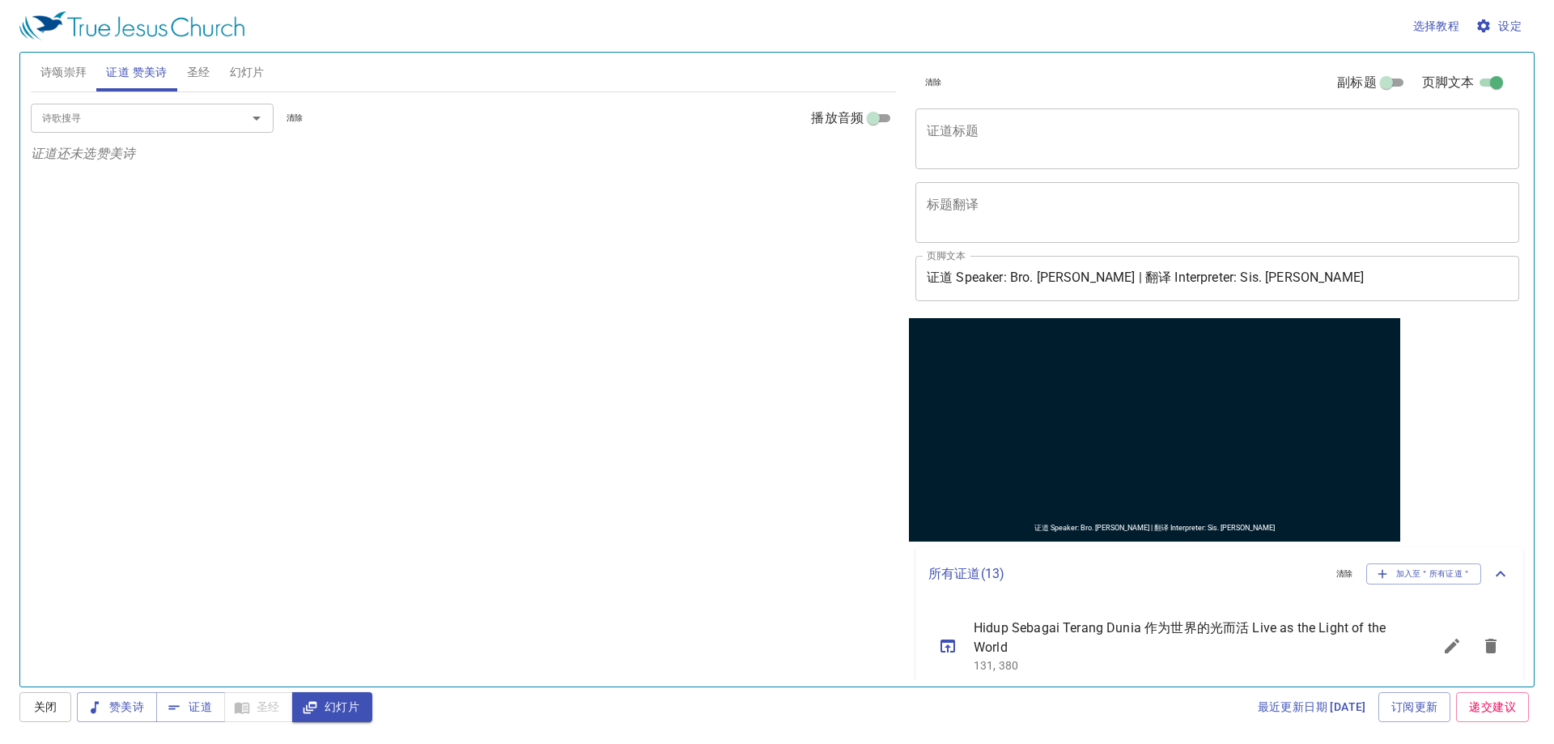
click at [66, 79] on span "诗颂崇拜" at bounding box center [63, 72] width 47 height 20
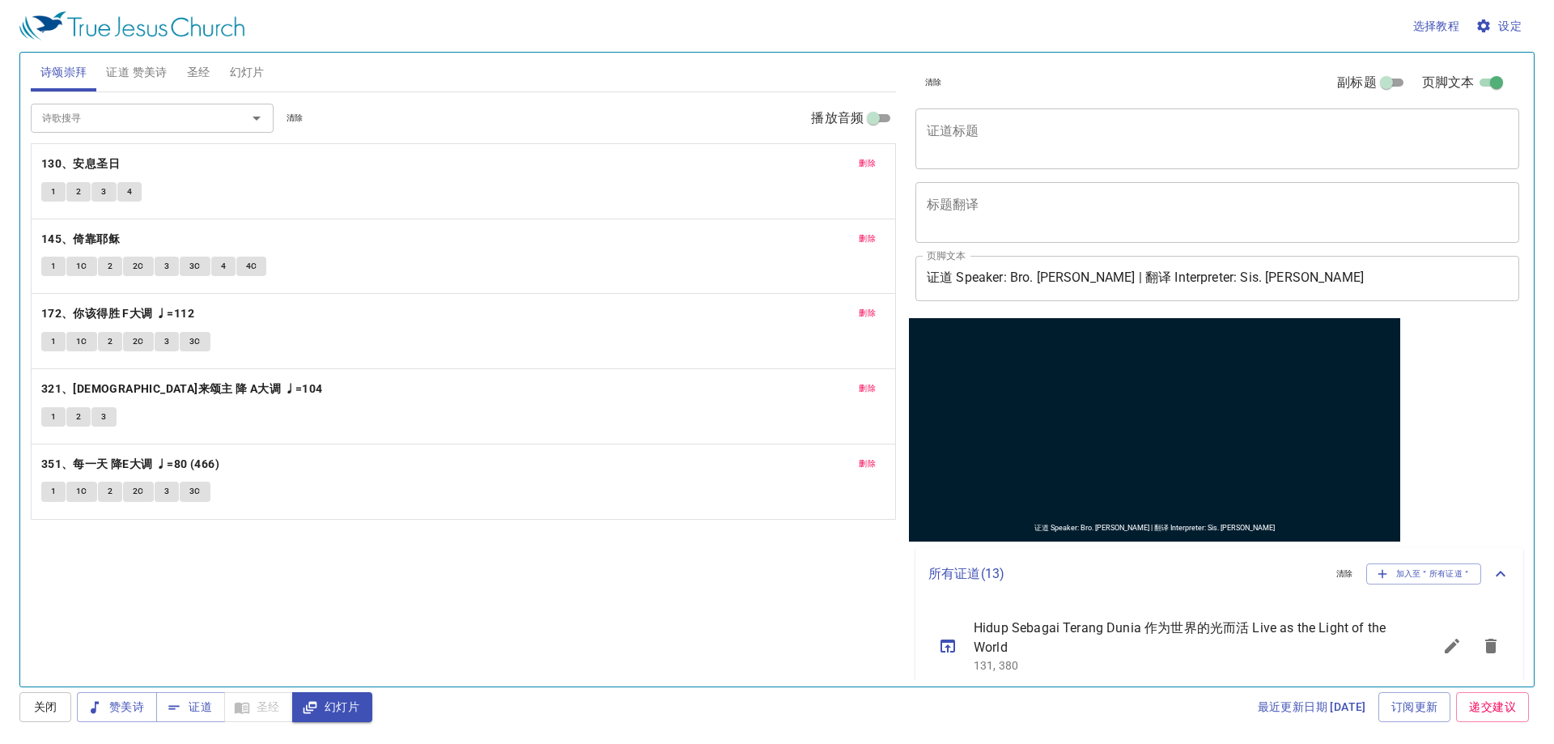
click at [634, 596] on div "诗歌搜寻 诗歌搜寻 清除 播放音频 删除 130、安息圣日 1 2 3 4 删除 145、倚靠耶稣 1 1C 2 2C 3 3C 4 4C 删除 172、你该…" at bounding box center [463, 382] width 865 height 580
click at [237, 74] on span "幻灯片" at bounding box center [247, 72] width 35 height 20
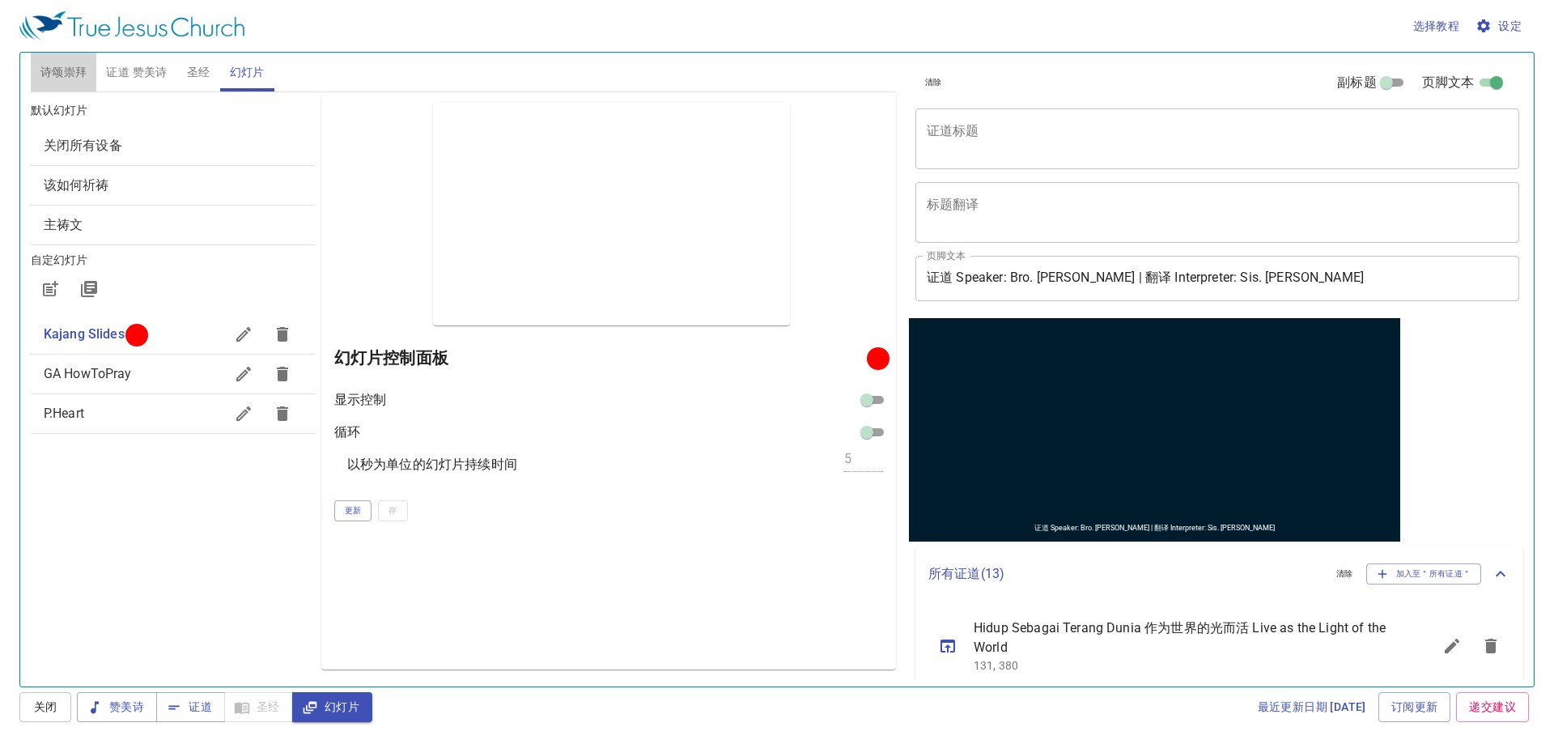
click at [76, 78] on span "诗颂崇拜" at bounding box center [63, 72] width 47 height 20
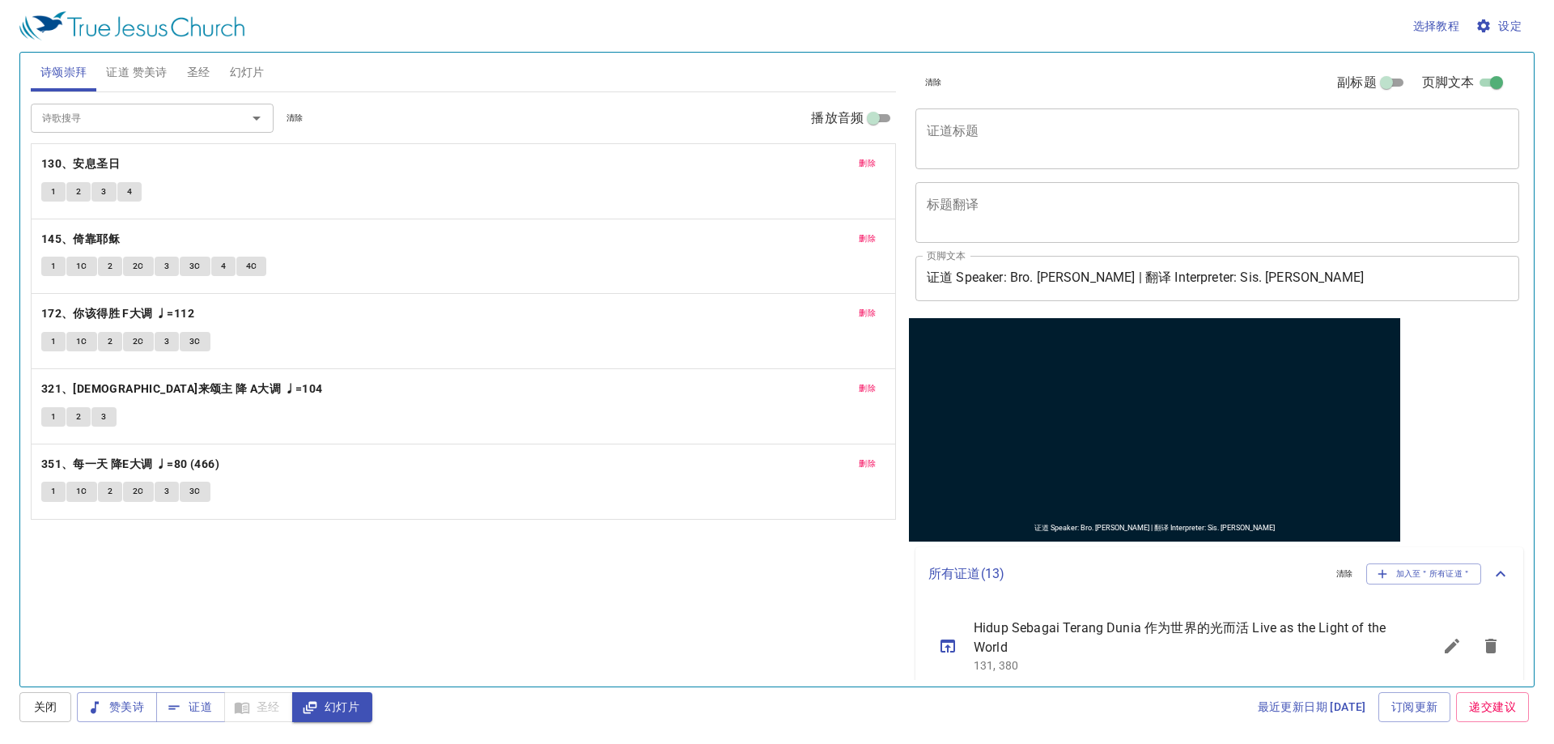
click at [117, 78] on span "证道 赞美诗" at bounding box center [136, 72] width 61 height 20
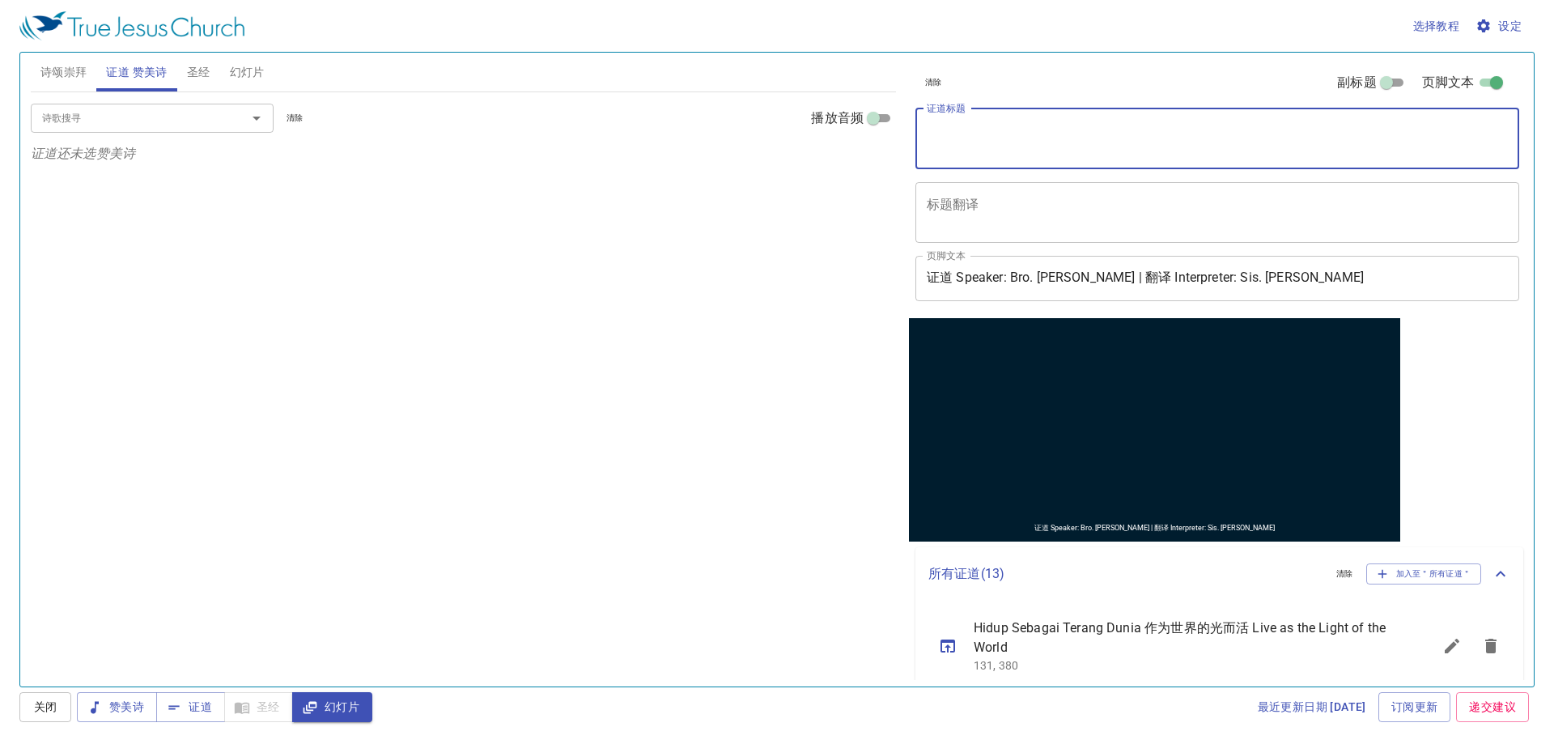
click at [993, 141] on textarea "证道标题" at bounding box center [1217, 138] width 581 height 31
type textarea "q"
type textarea "前言"
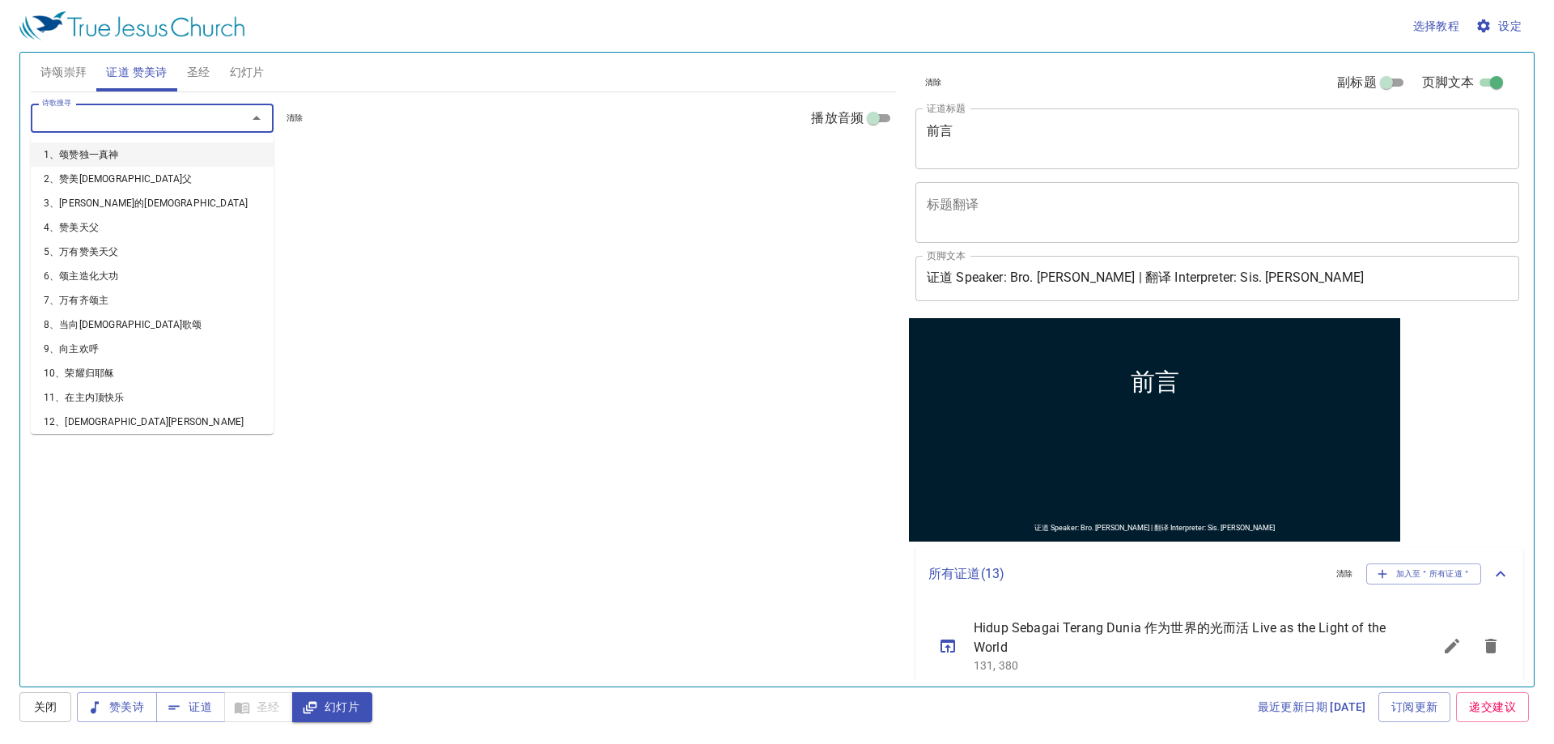
click at [67, 125] on input "诗歌搜寻" at bounding box center [128, 117] width 185 height 19
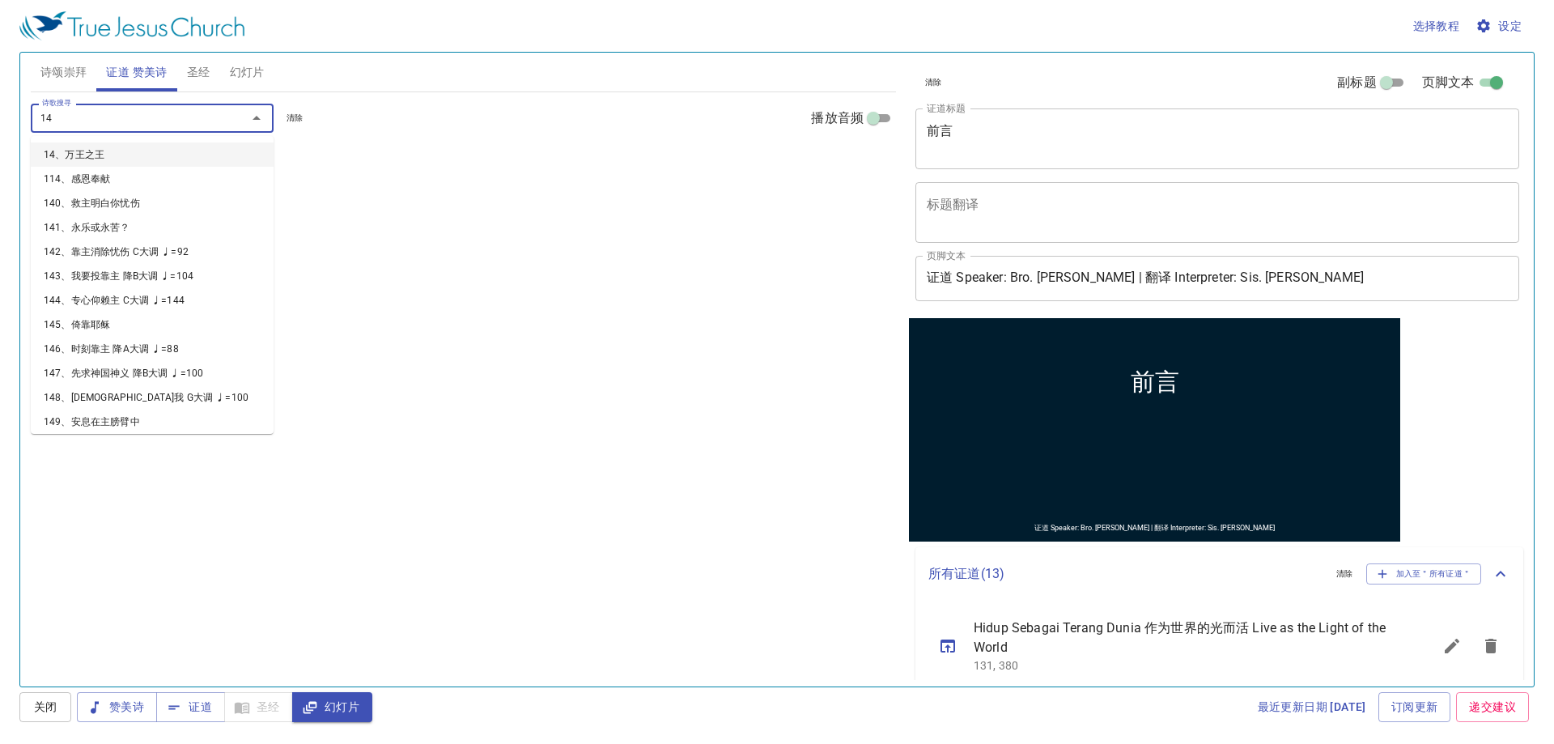
type input "143"
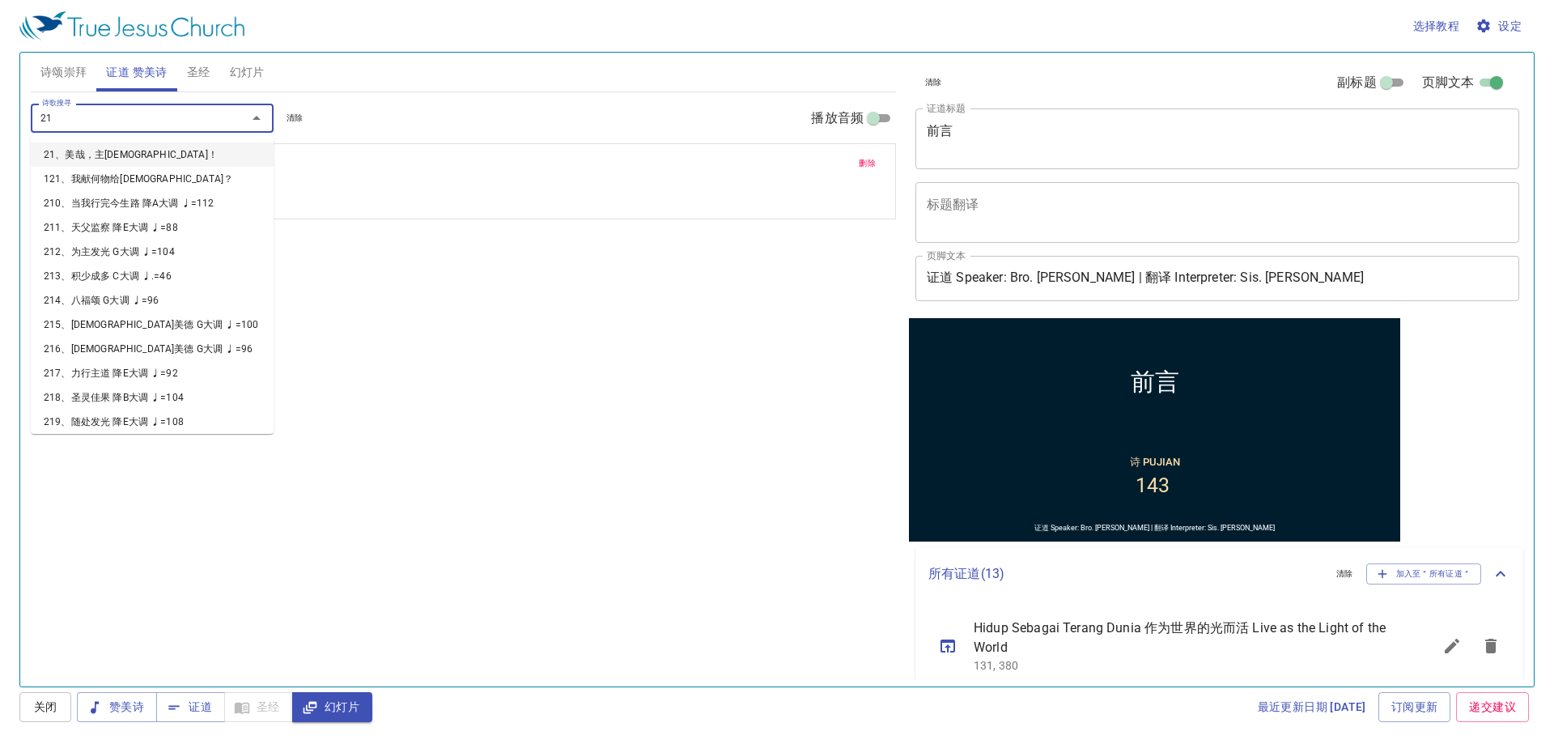
type input "219"
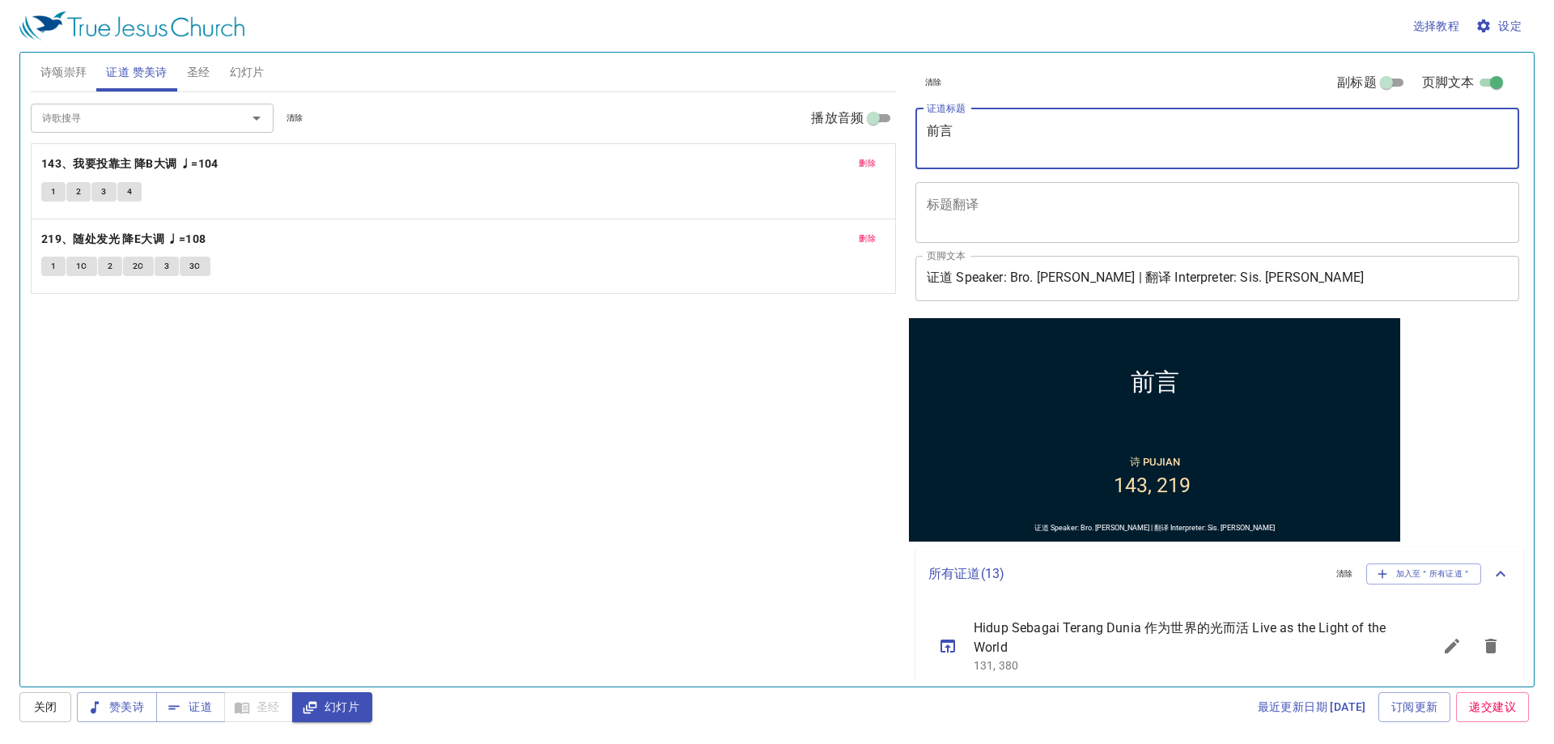
drag, startPoint x: 1003, startPoint y: 124, endPoint x: 923, endPoint y: 137, distance: 81.2
click at [923, 137] on div "前言 x 证道标题" at bounding box center [1217, 138] width 604 height 61
drag, startPoint x: 1047, startPoint y: 132, endPoint x: 931, endPoint y: 136, distance: 116.6
click at [931, 136] on textarea "问一问，若我只是个配角？" at bounding box center [1217, 138] width 581 height 31
type textarea "问一问，若我只是个配角？"
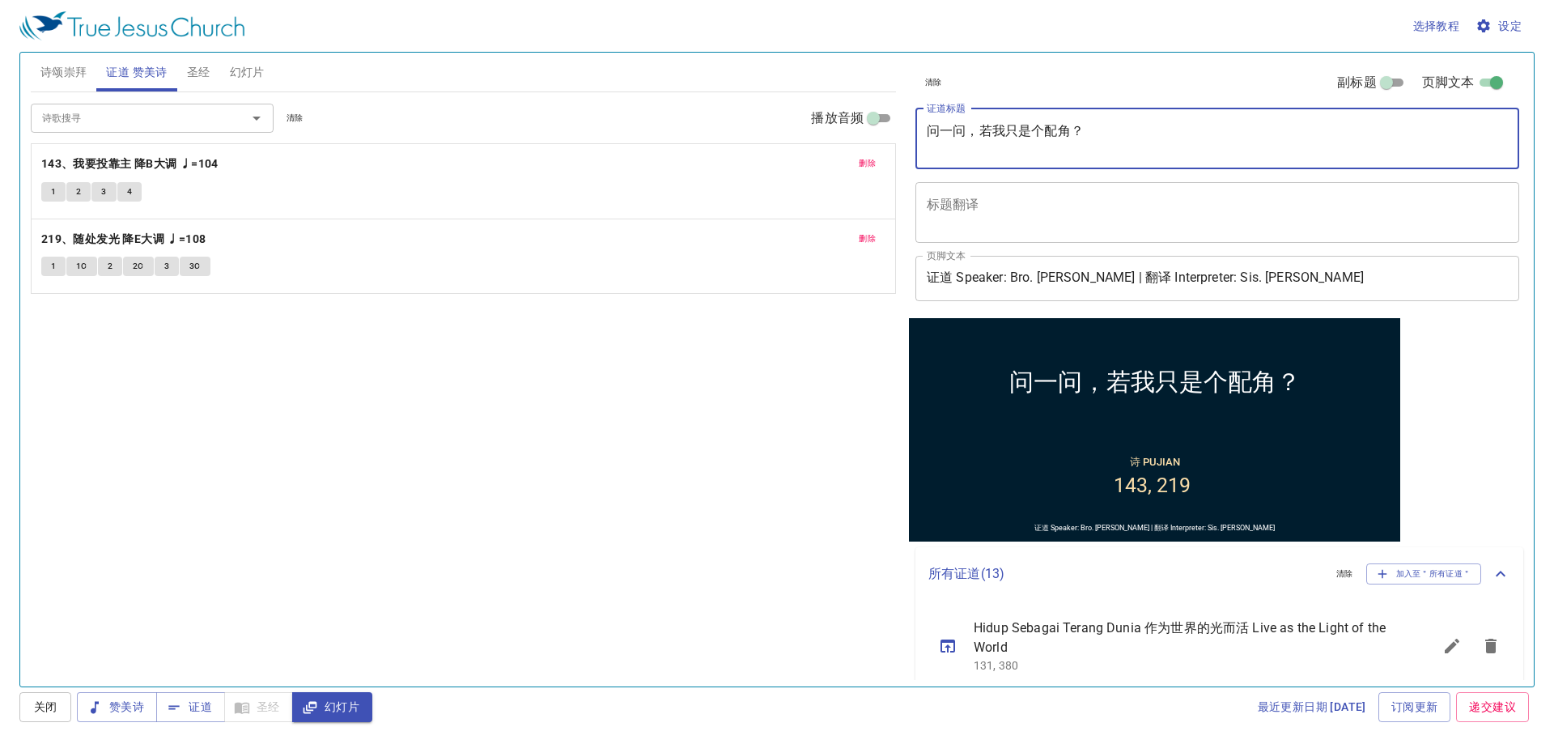
click at [876, 163] on span "删除" at bounding box center [867, 163] width 17 height 15
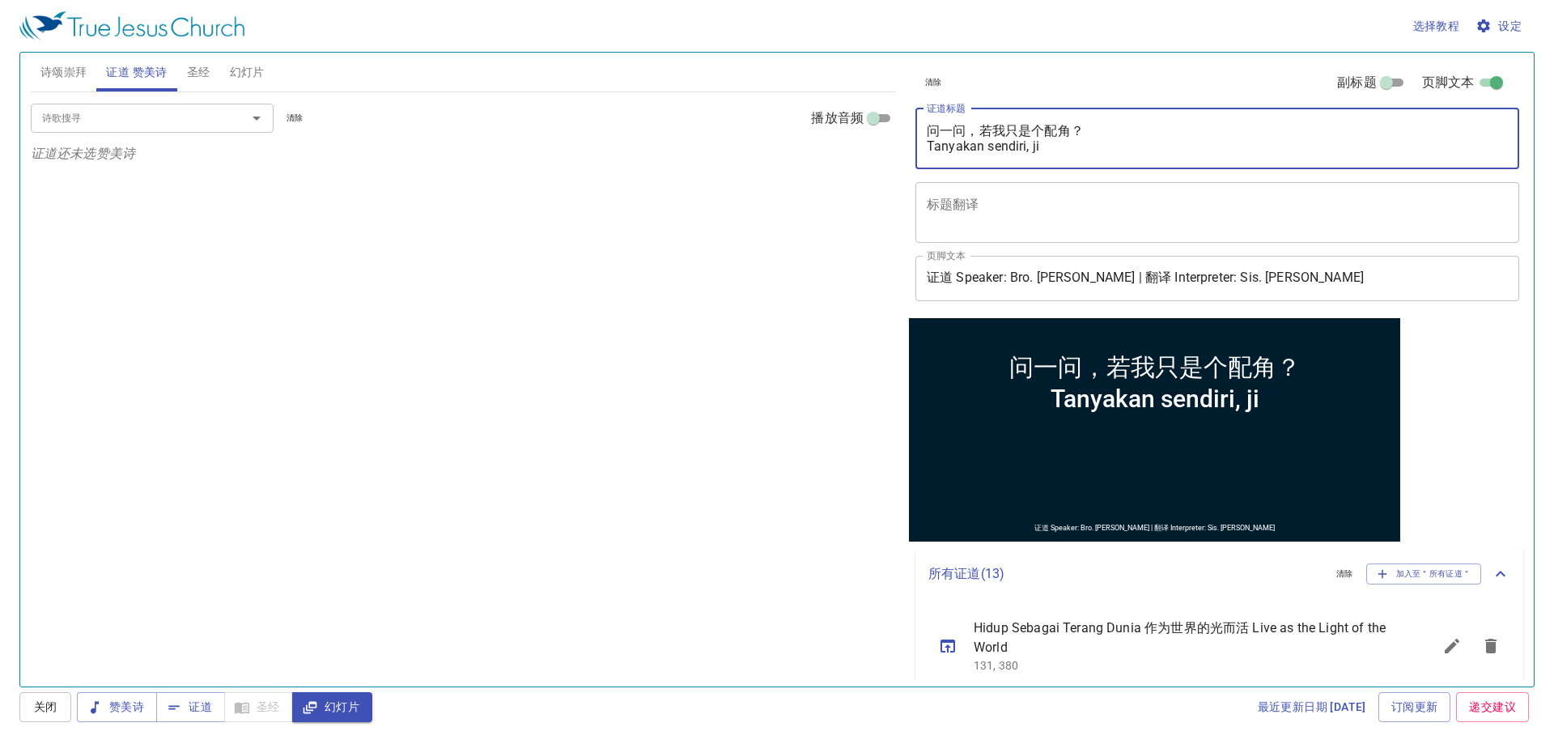
type textarea "问一问，若我只是个配角？ Tanyakan sendiri, j"
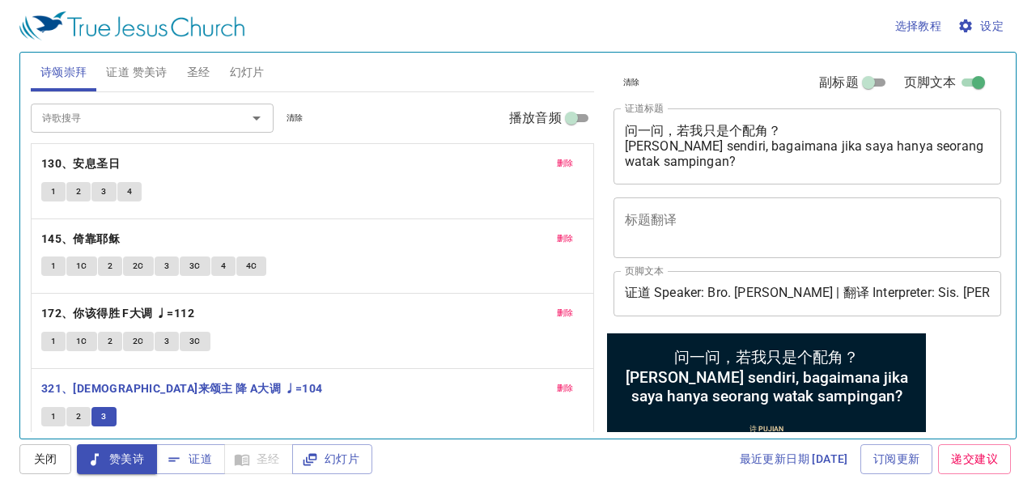
scroll to position [83, 0]
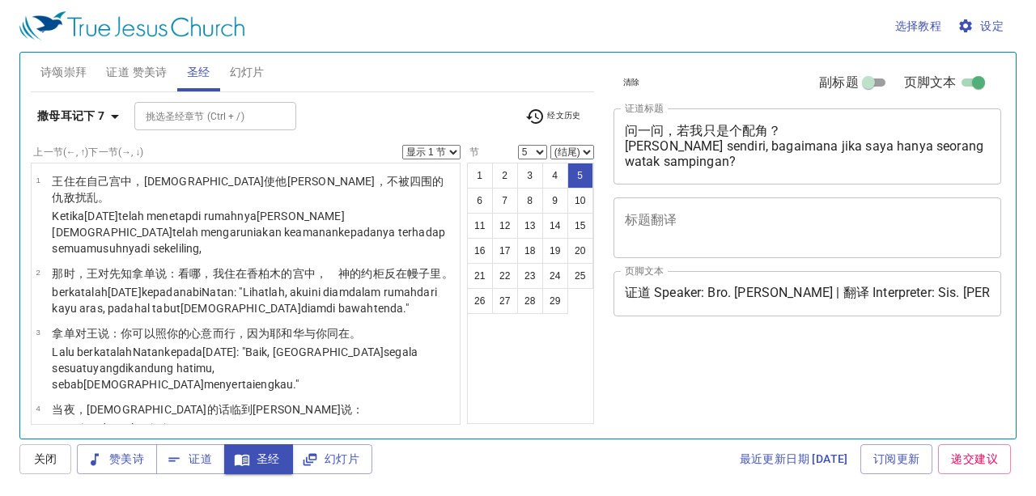
select select "5"
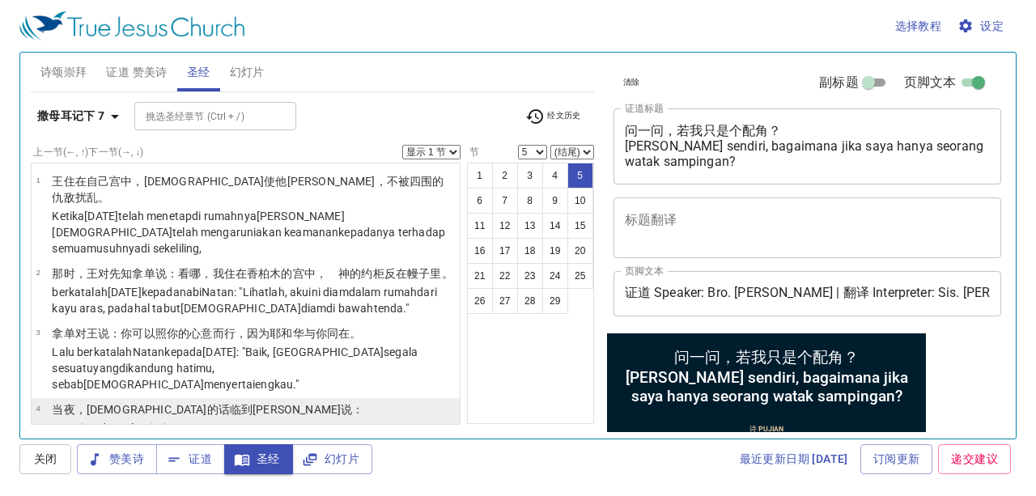
scroll to position [91, 0]
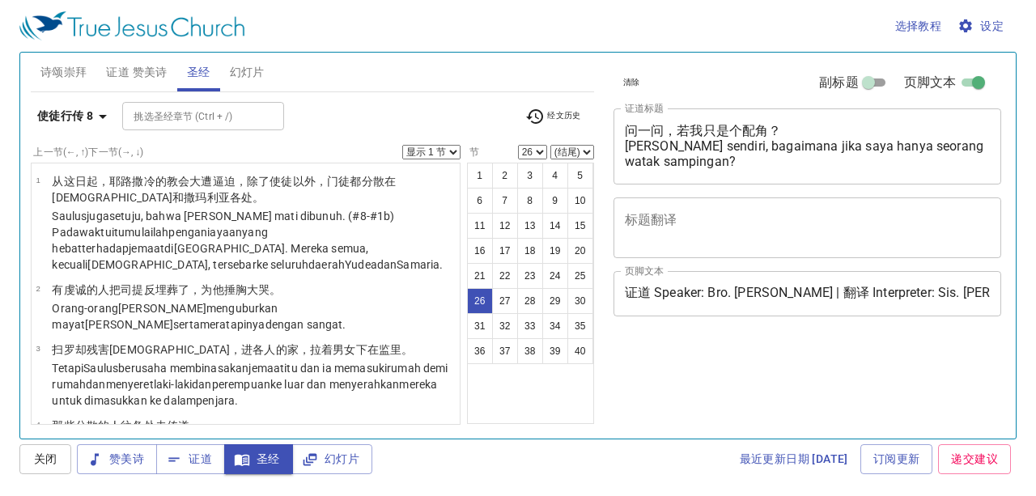
select select "26"
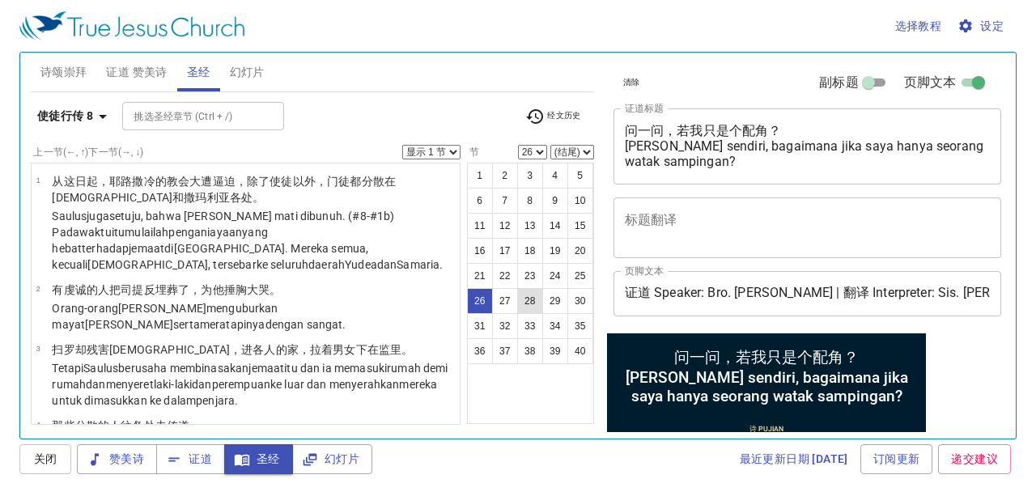
scroll to position [1646, 0]
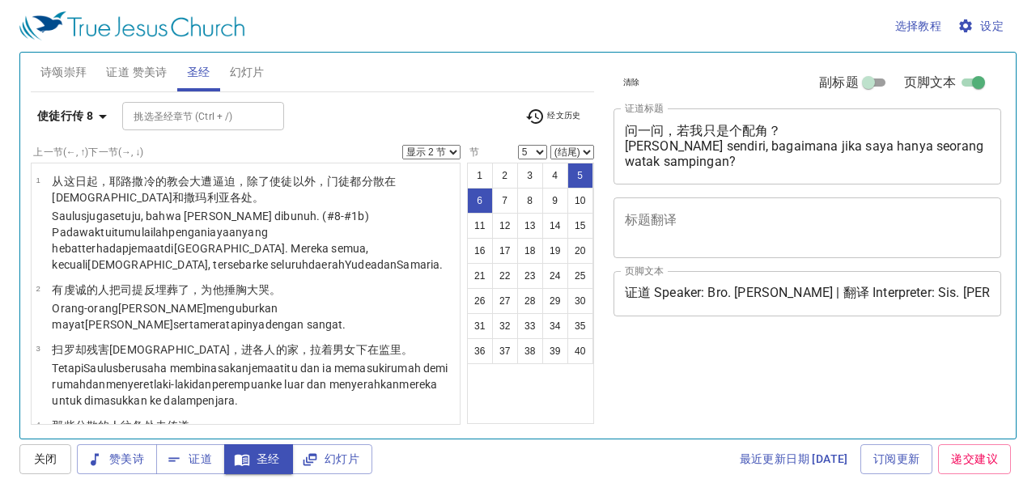
select select "2"
select select "5"
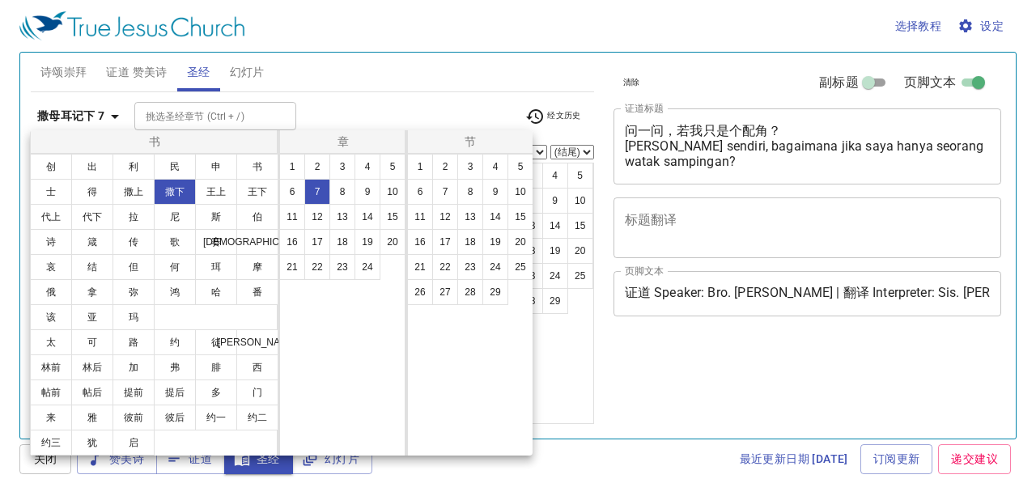
select select "5"
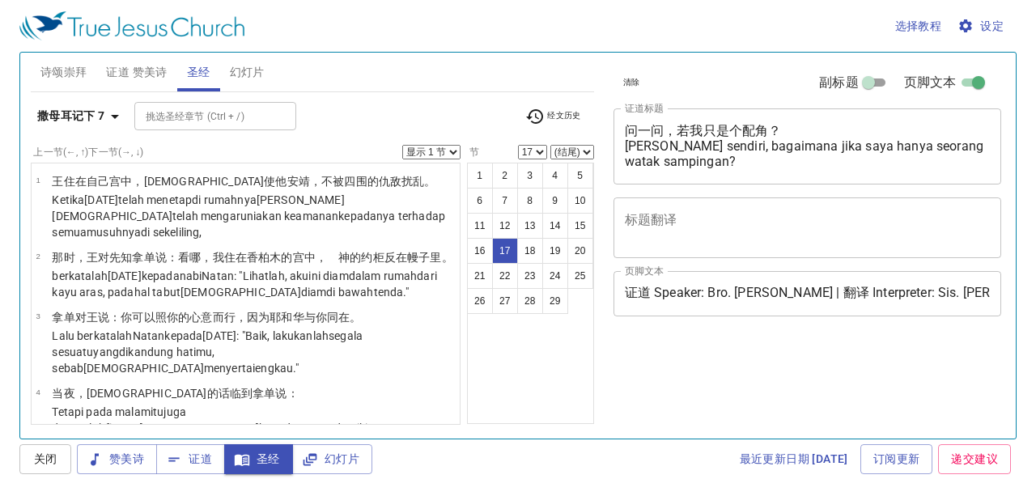
select select "17"
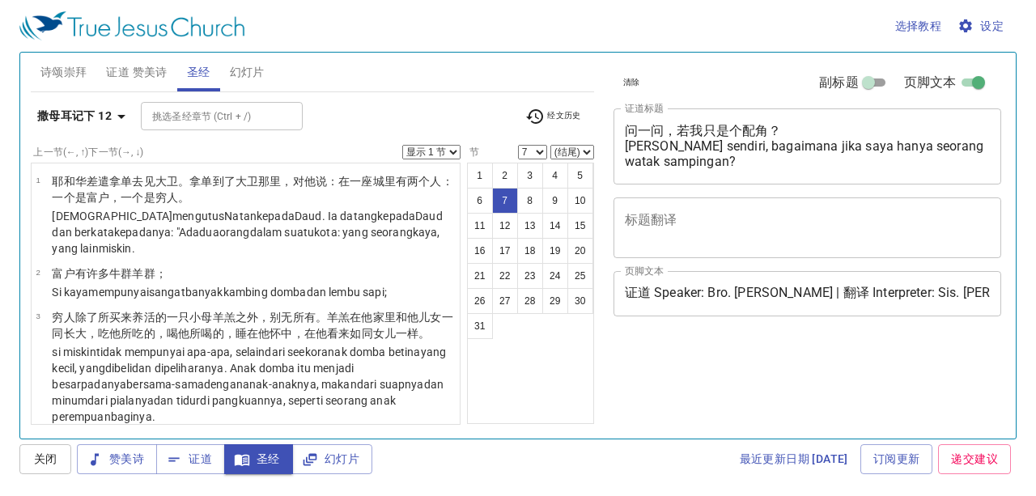
select select "7"
select select "9"
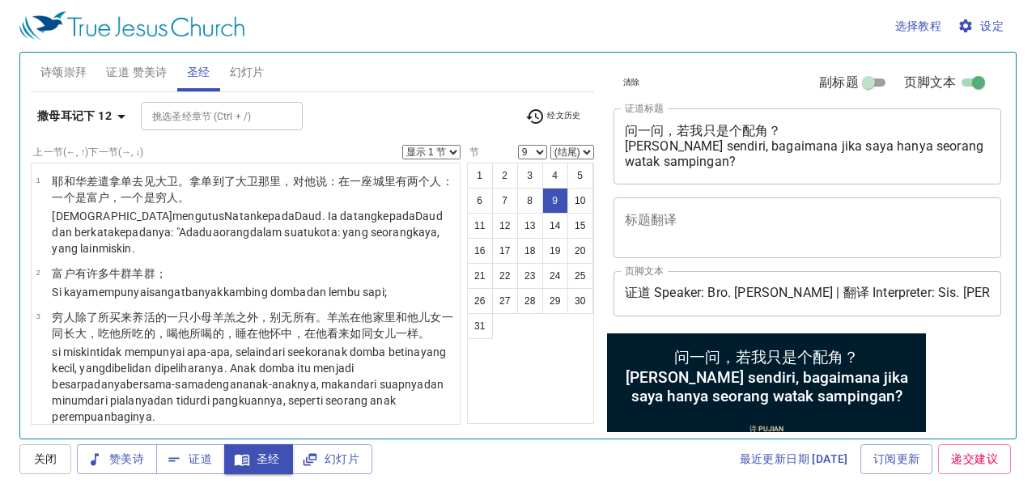
scroll to position [598, 0]
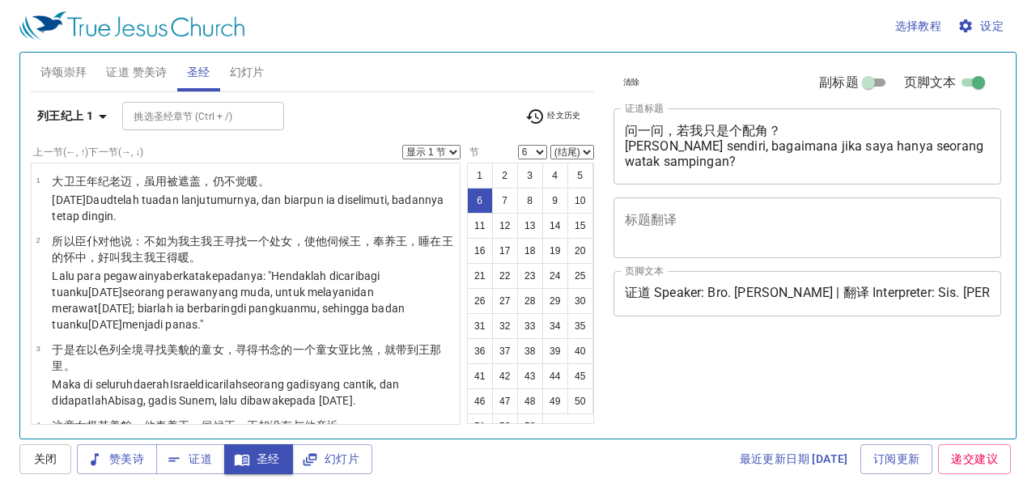
select select "6"
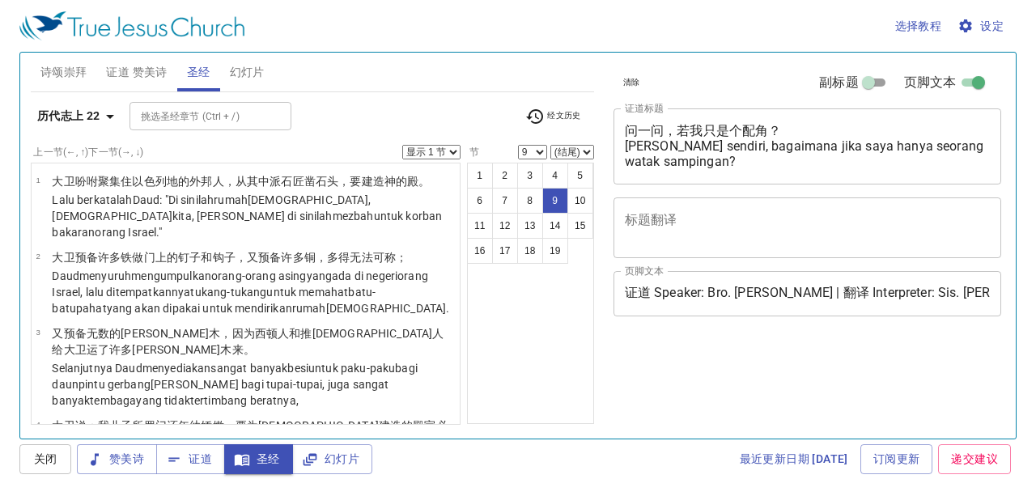
select select "9"
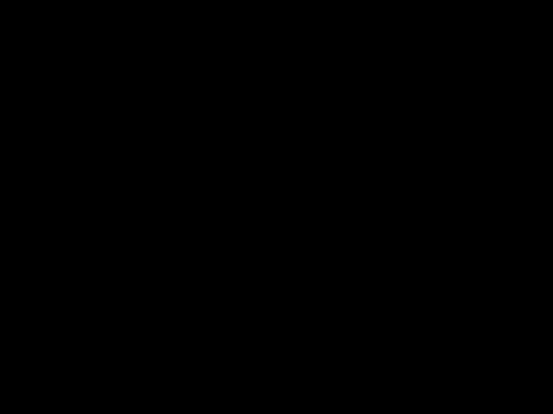
click at [552, 325] on div at bounding box center [276, 207] width 553 height 414
